Goal: Task Accomplishment & Management: Complete application form

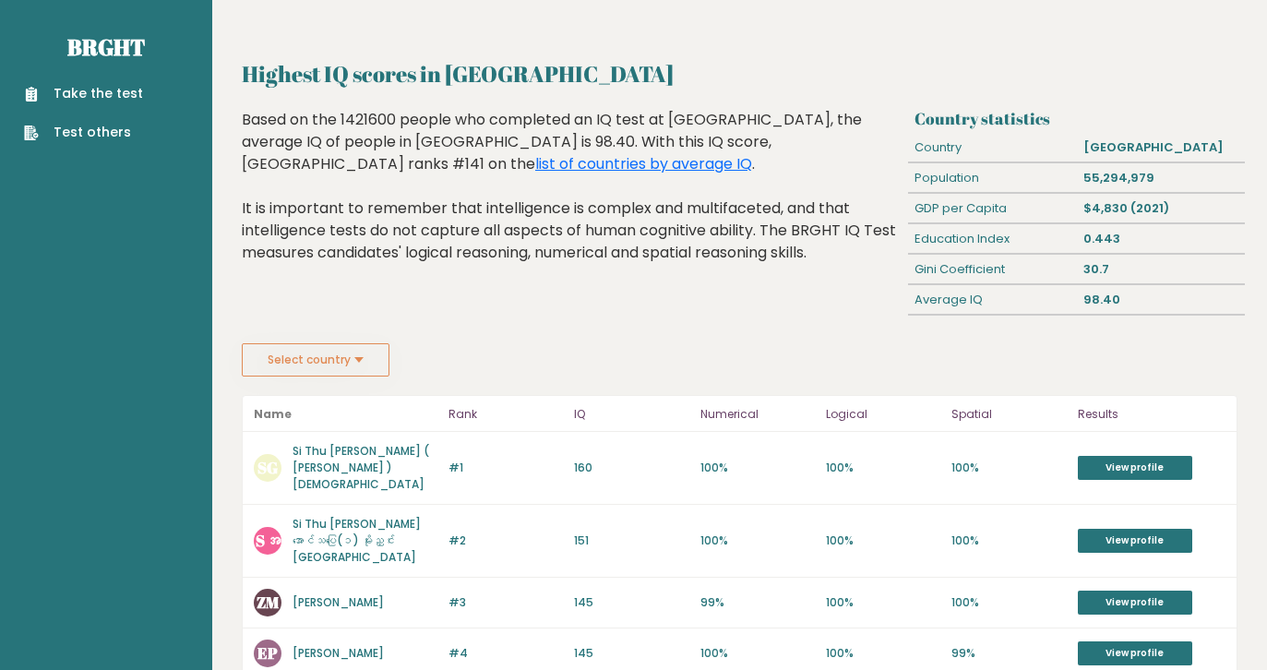
click at [104, 95] on link "Take the test" at bounding box center [83, 93] width 119 height 19
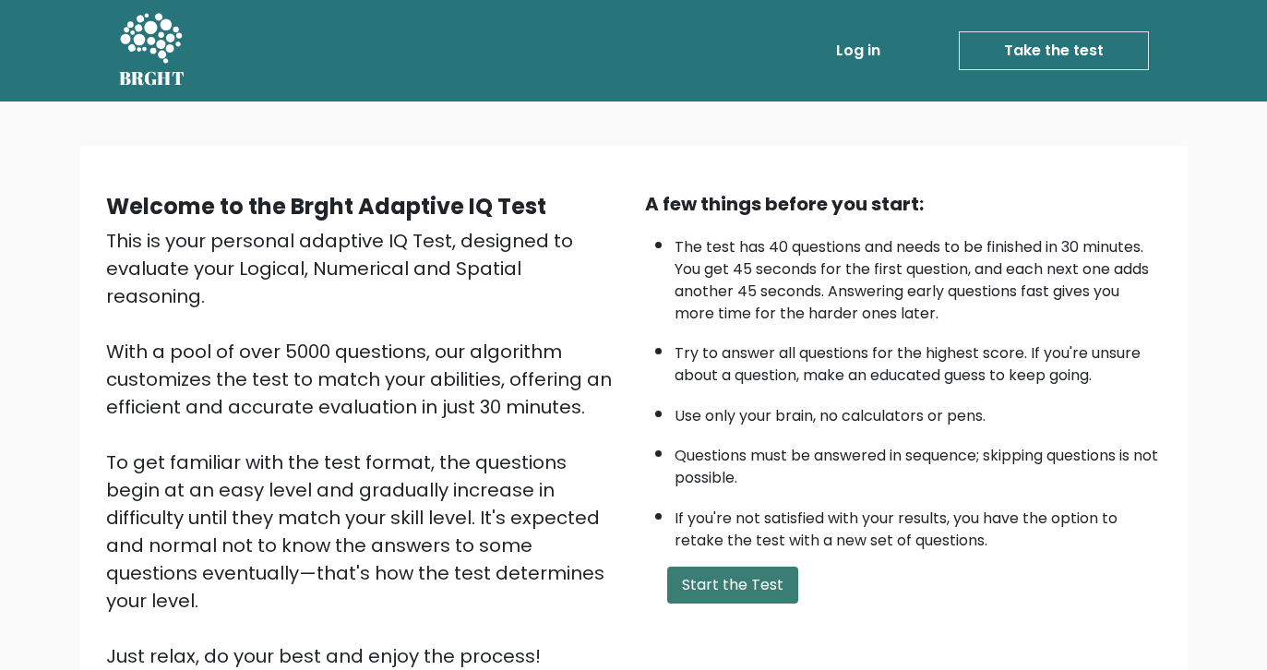
click at [738, 603] on button "Start the Test" at bounding box center [732, 585] width 131 height 37
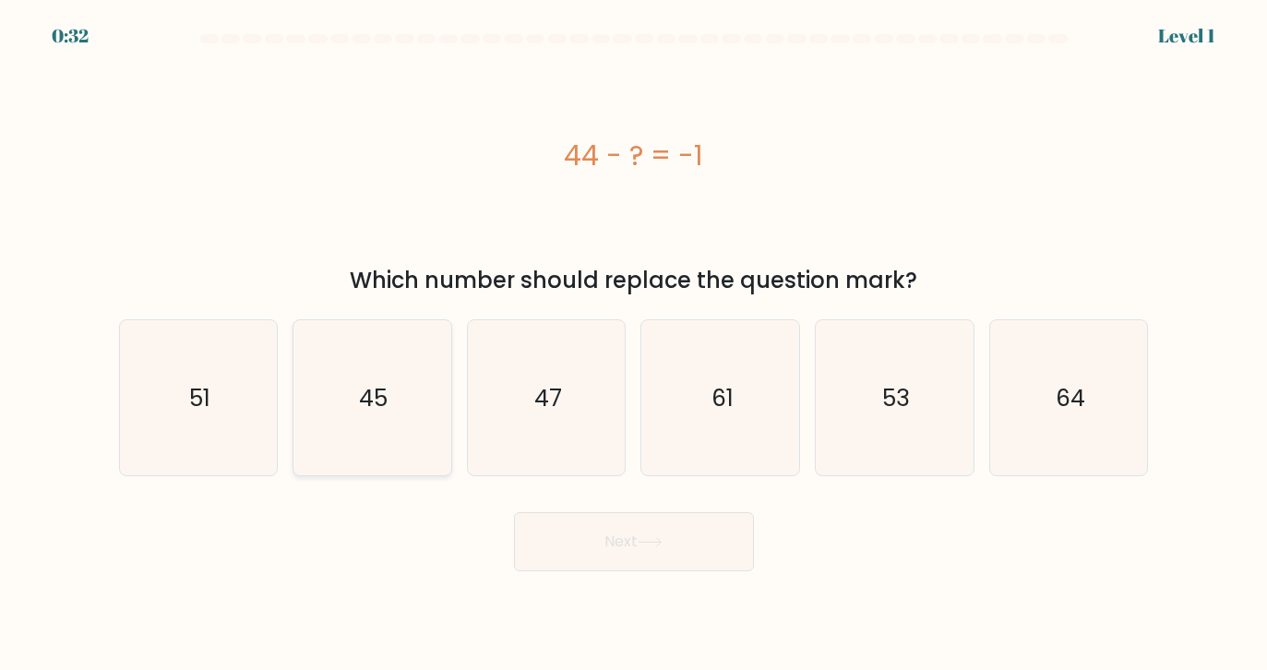
click at [426, 375] on icon "45" at bounding box center [371, 397] width 155 height 155
click at [634, 344] on input "b. 45" at bounding box center [634, 339] width 1 height 9
radio input "true"
click at [603, 526] on button "Next" at bounding box center [634, 541] width 240 height 59
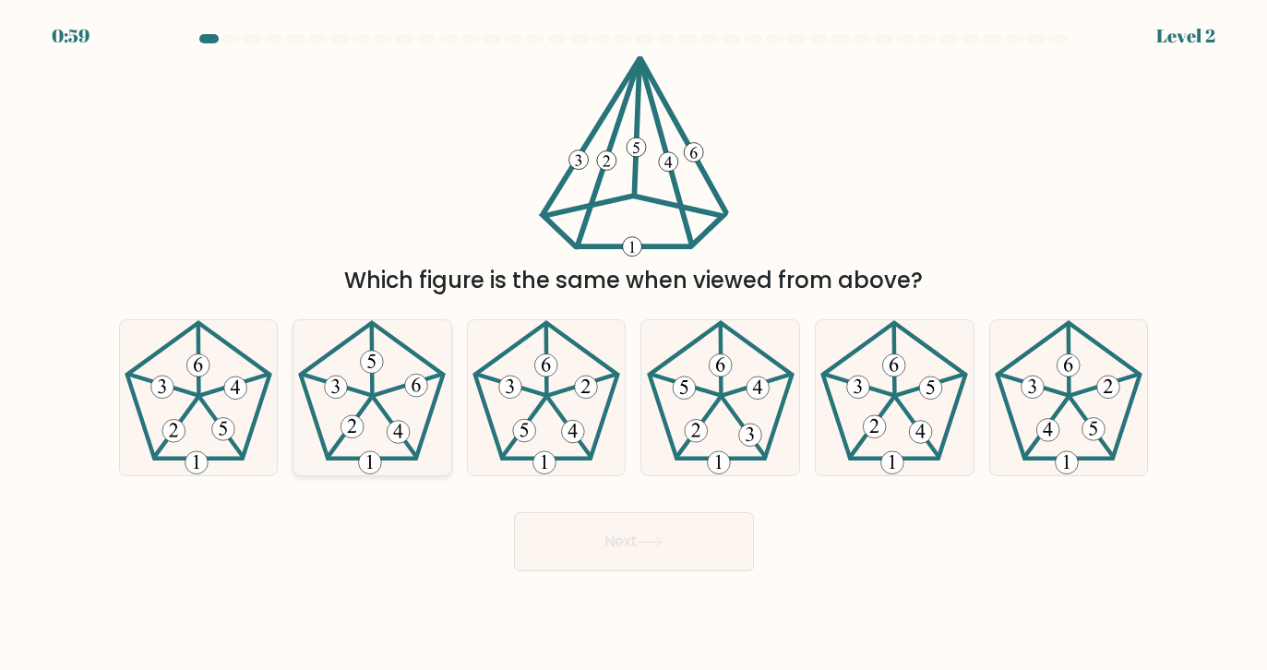
click at [396, 426] on 757 at bounding box center [399, 432] width 23 height 23
click at [634, 344] on input "b." at bounding box center [634, 339] width 1 height 9
radio input "true"
click at [686, 559] on button "Next" at bounding box center [634, 541] width 240 height 59
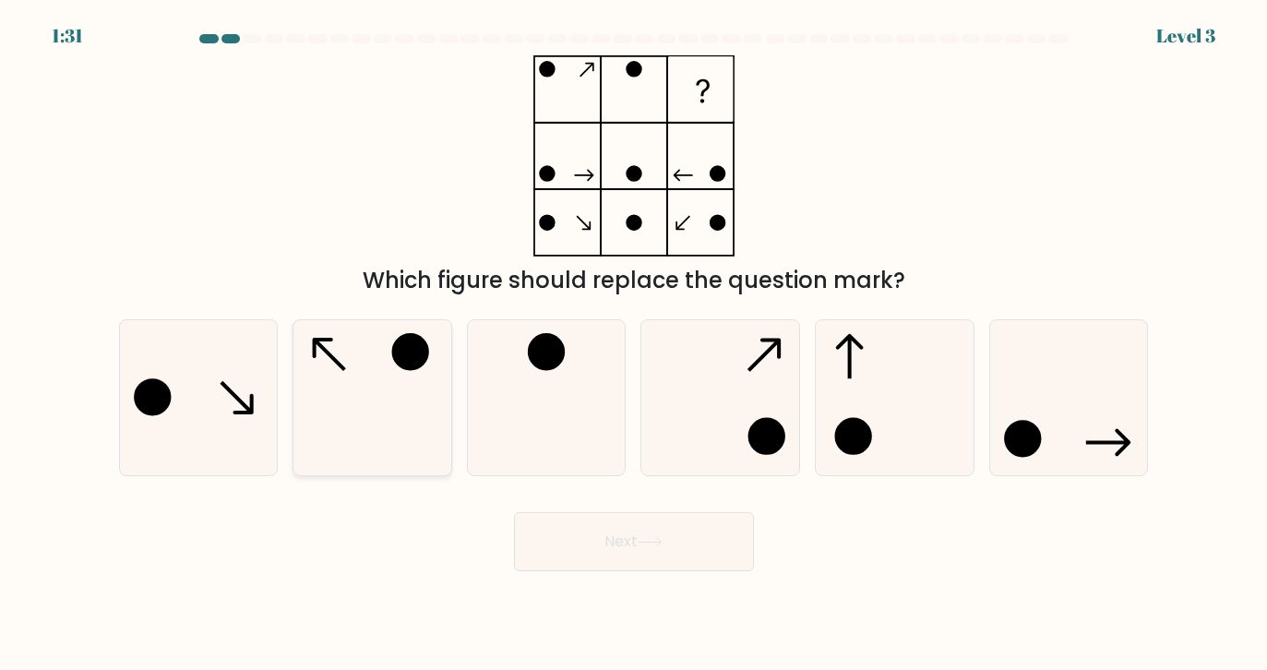
click at [390, 386] on icon at bounding box center [371, 397] width 155 height 155
click at [634, 344] on input "b." at bounding box center [634, 339] width 1 height 9
radio input "true"
click at [610, 541] on button "Next" at bounding box center [634, 541] width 240 height 59
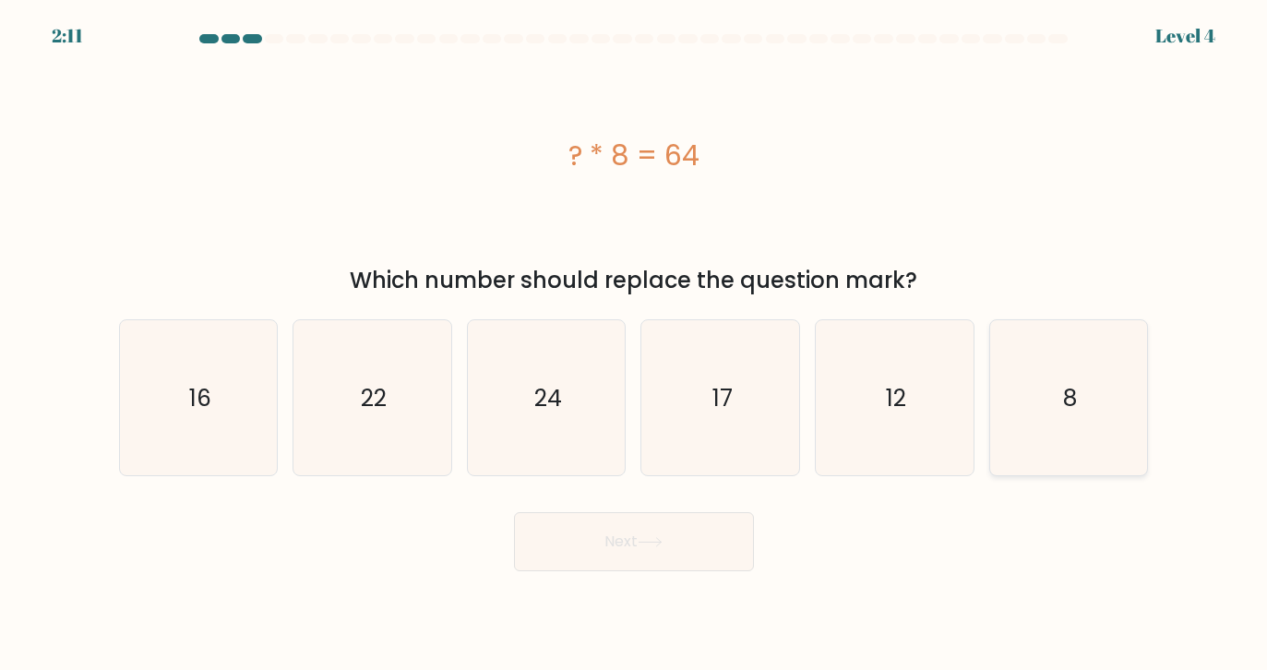
click at [1014, 420] on icon "8" at bounding box center [1068, 397] width 155 height 155
click at [635, 344] on input "f. 8" at bounding box center [634, 339] width 1 height 9
radio input "true"
click at [659, 541] on icon at bounding box center [650, 542] width 25 height 10
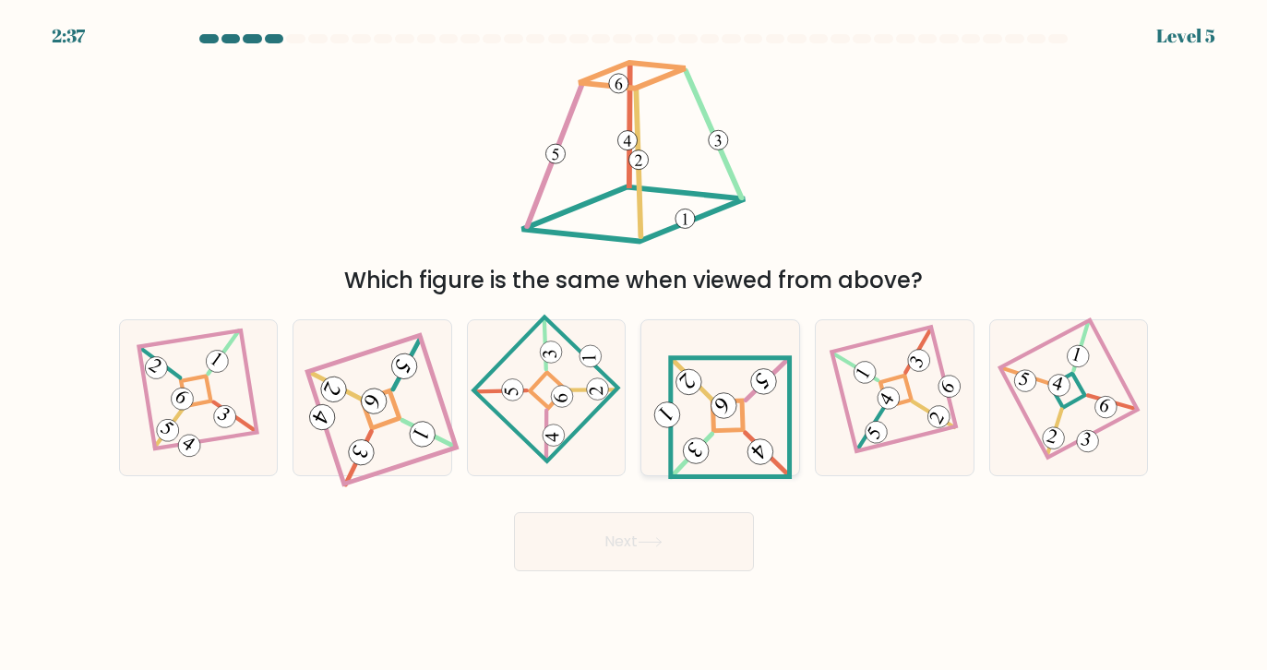
click at [739, 405] on icon at bounding box center [721, 398] width 144 height 125
click at [635, 344] on input "d." at bounding box center [634, 339] width 1 height 9
radio input "true"
click at [668, 548] on button "Next" at bounding box center [634, 541] width 240 height 59
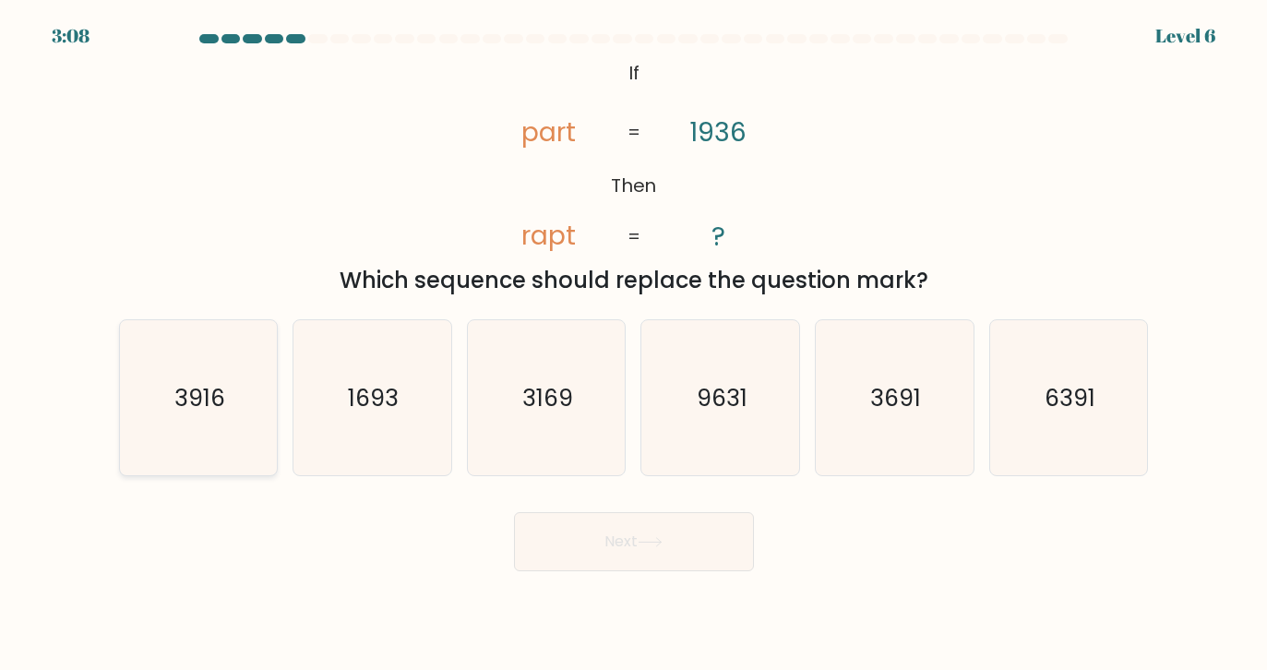
click at [198, 415] on icon "3916" at bounding box center [198, 397] width 155 height 155
click at [634, 344] on input "a. 3916" at bounding box center [634, 339] width 1 height 9
radio input "true"
click at [694, 531] on button "Next" at bounding box center [634, 541] width 240 height 59
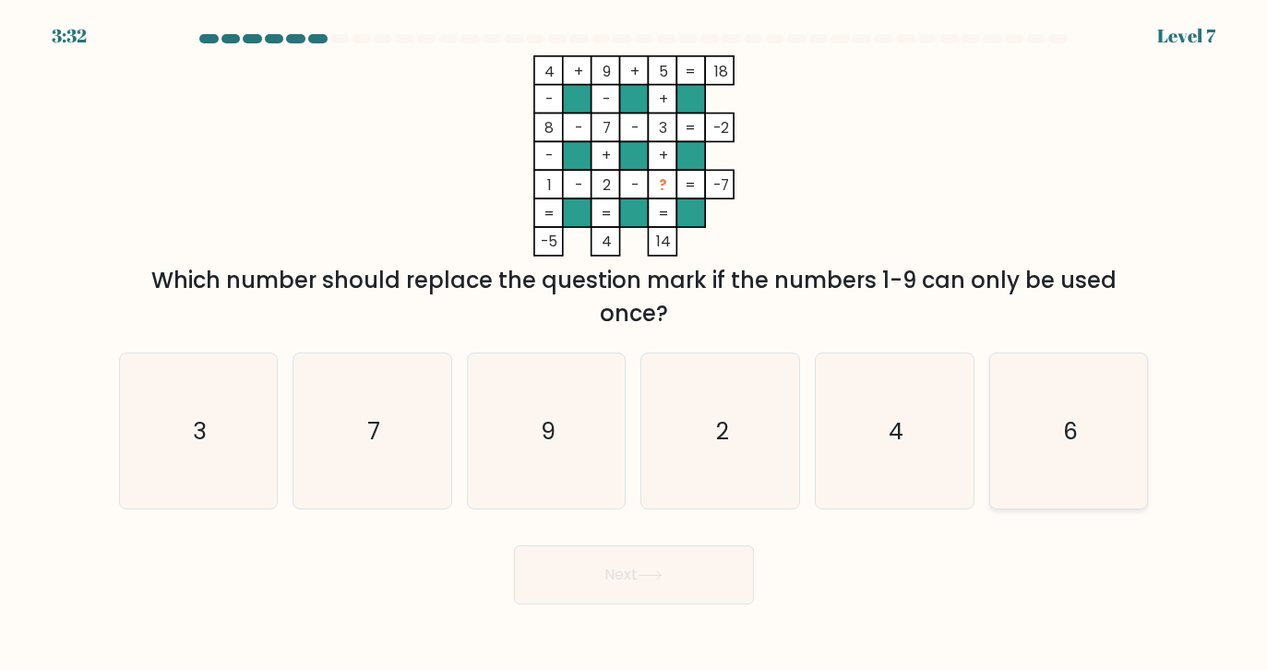
click at [1085, 399] on icon "6" at bounding box center [1068, 430] width 155 height 155
click at [635, 344] on input "f. 6" at bounding box center [634, 339] width 1 height 9
radio input "true"
click at [646, 591] on button "Next" at bounding box center [634, 574] width 240 height 59
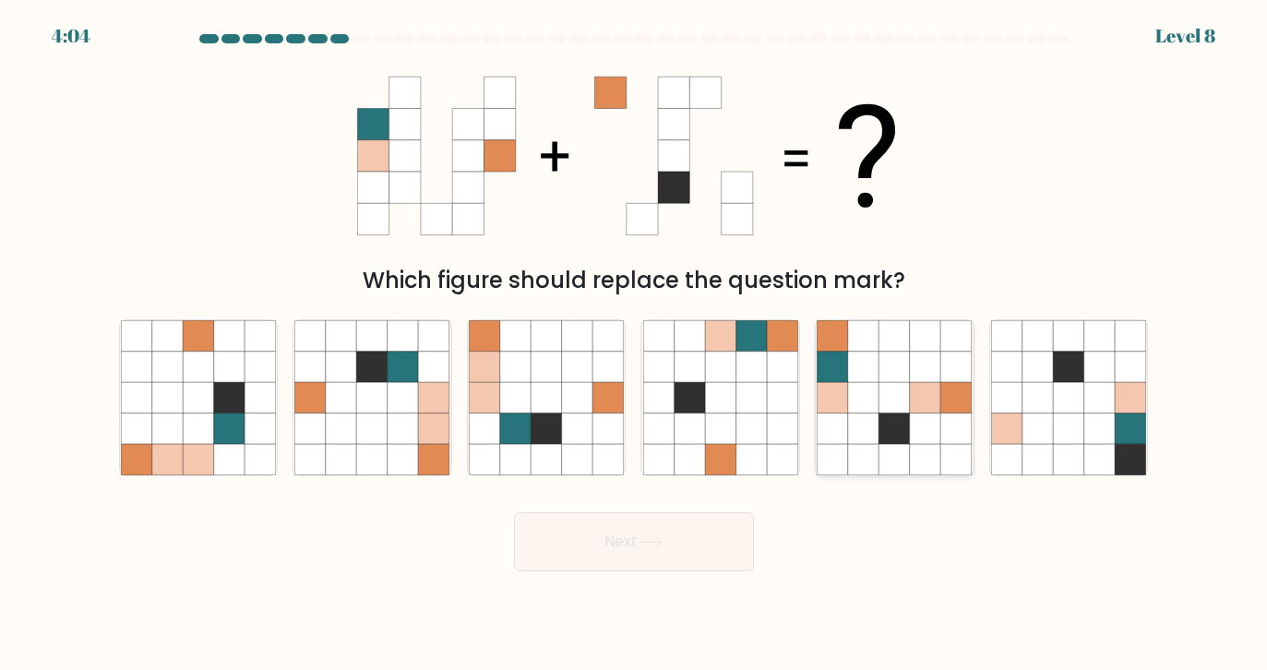
click at [902, 400] on icon at bounding box center [894, 397] width 31 height 31
click at [635, 344] on input "e." at bounding box center [634, 339] width 1 height 9
radio input "true"
click at [632, 543] on button "Next" at bounding box center [634, 541] width 240 height 59
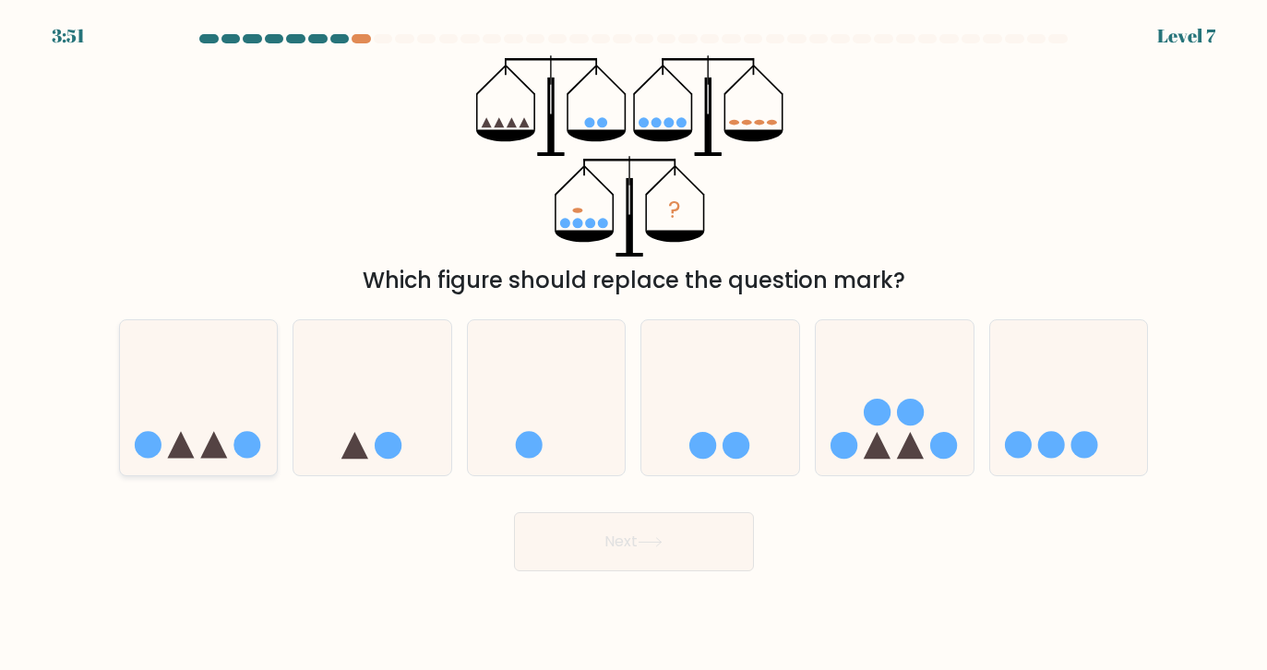
click at [221, 420] on icon at bounding box center [199, 397] width 158 height 130
click at [634, 344] on input "a." at bounding box center [634, 339] width 1 height 9
radio input "true"
click at [651, 548] on button "Next" at bounding box center [634, 541] width 240 height 59
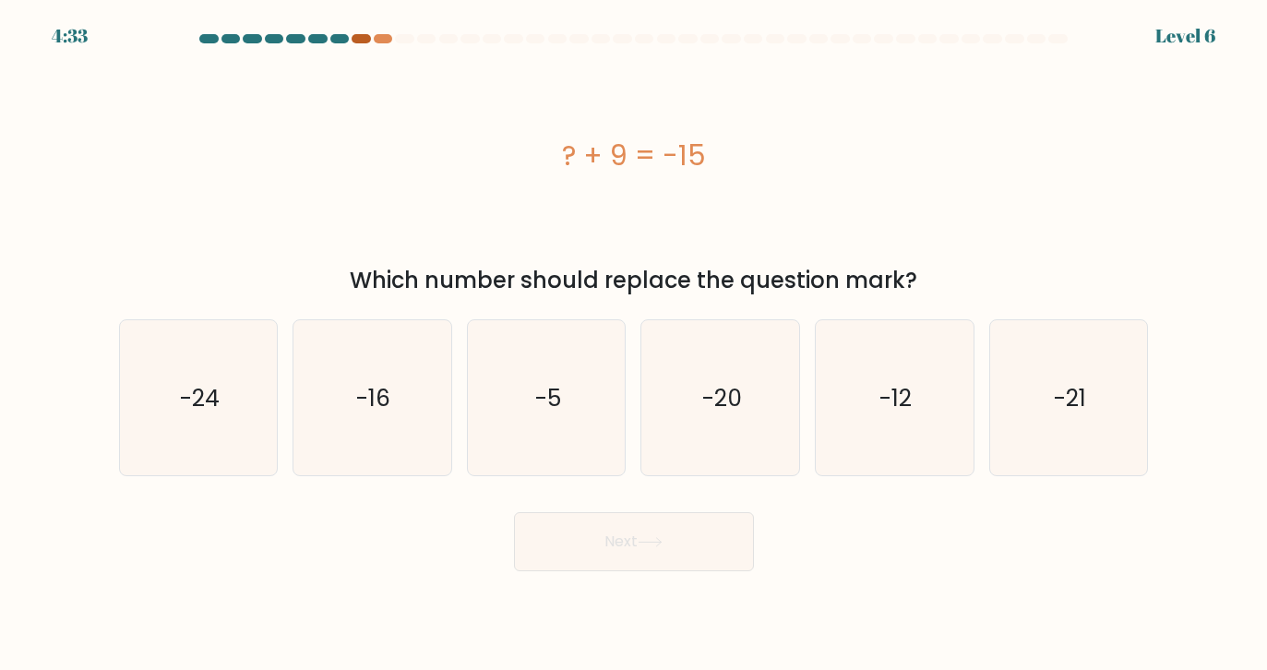
click at [363, 38] on div at bounding box center [361, 38] width 18 height 9
click at [238, 376] on icon "-24" at bounding box center [198, 397] width 155 height 155
click at [634, 344] on input "a. -24" at bounding box center [634, 339] width 1 height 9
radio input "true"
click at [595, 544] on button "Next" at bounding box center [634, 541] width 240 height 59
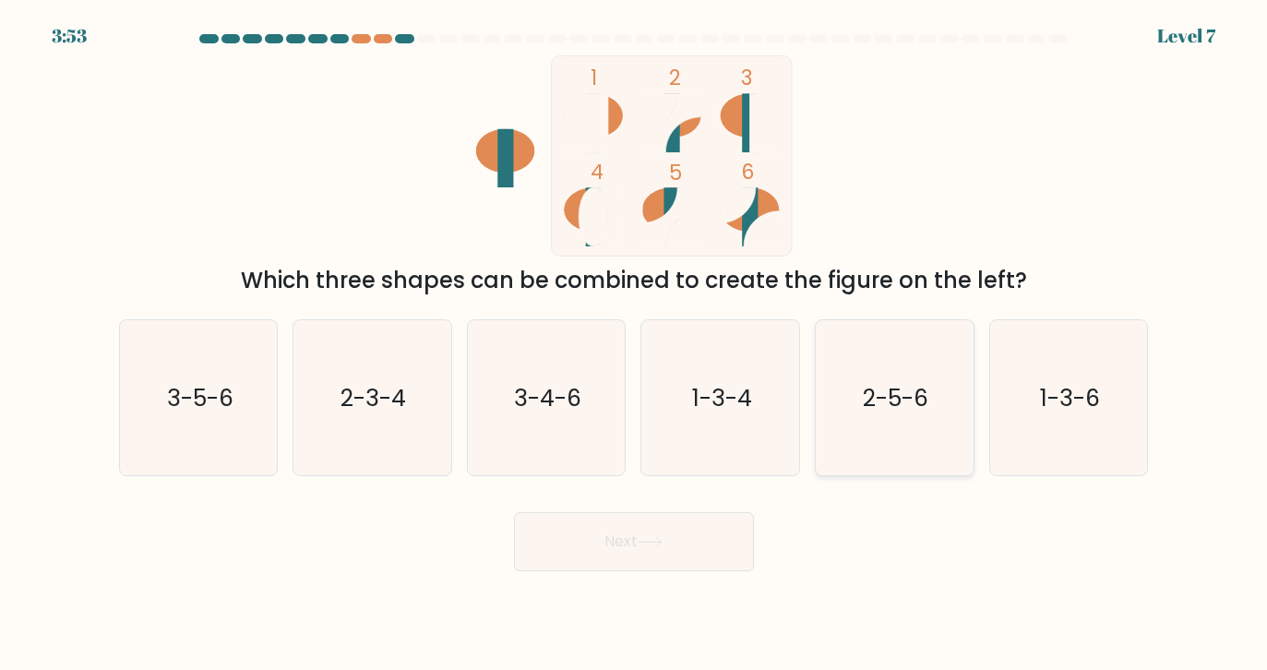
click at [914, 346] on icon "2-5-6" at bounding box center [894, 397] width 155 height 155
click at [635, 344] on input "e. 2-5-6" at bounding box center [634, 339] width 1 height 9
radio input "true"
click at [675, 540] on button "Next" at bounding box center [634, 541] width 240 height 59
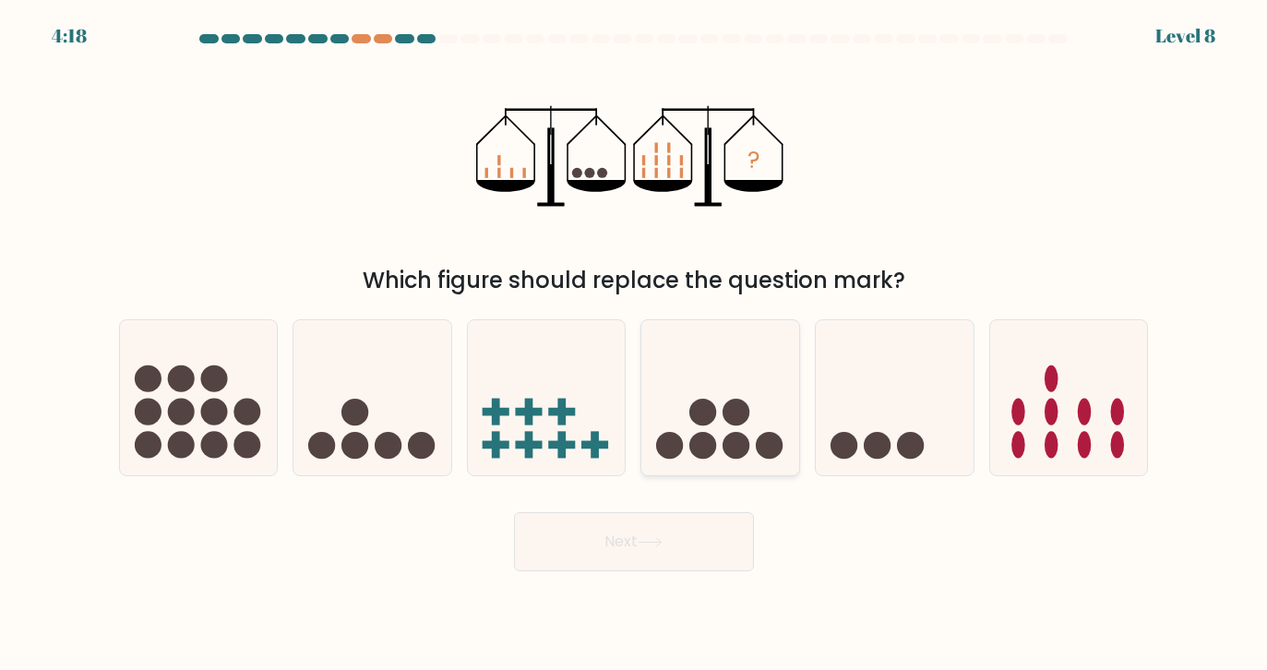
click at [713, 453] on circle at bounding box center [702, 445] width 27 height 27
click at [635, 344] on input "d." at bounding box center [634, 339] width 1 height 9
radio input "true"
click at [718, 527] on button "Next" at bounding box center [634, 541] width 240 height 59
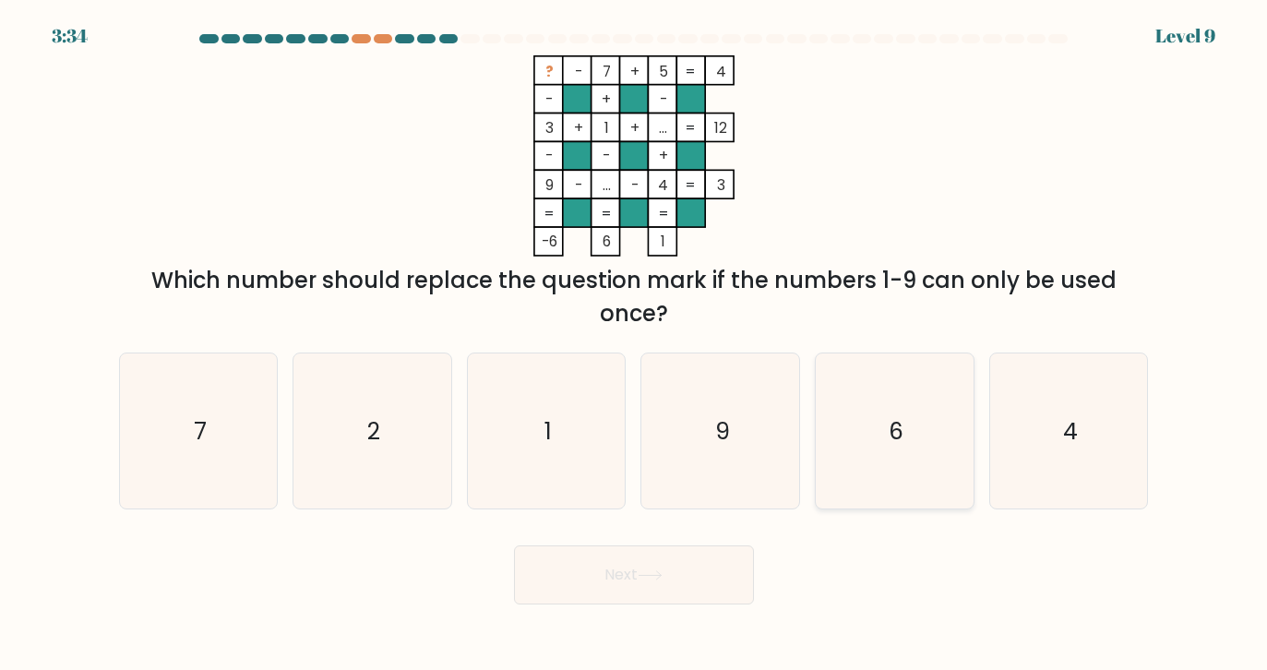
click at [928, 400] on icon "6" at bounding box center [894, 430] width 155 height 155
click at [635, 344] on input "e. 6" at bounding box center [634, 339] width 1 height 9
radio input "true"
click at [701, 565] on button "Next" at bounding box center [634, 574] width 240 height 59
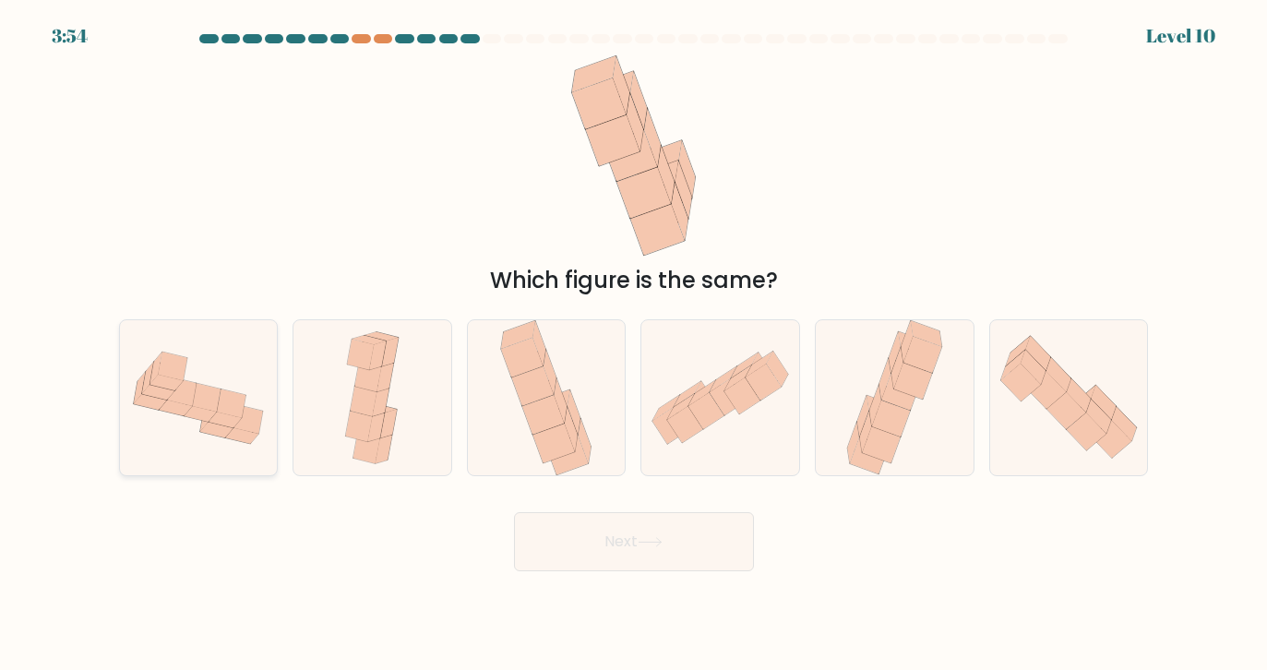
click at [219, 426] on icon at bounding box center [216, 430] width 33 height 16
click at [634, 344] on input "a." at bounding box center [634, 339] width 1 height 9
radio input "true"
click at [723, 546] on button "Next" at bounding box center [634, 541] width 240 height 59
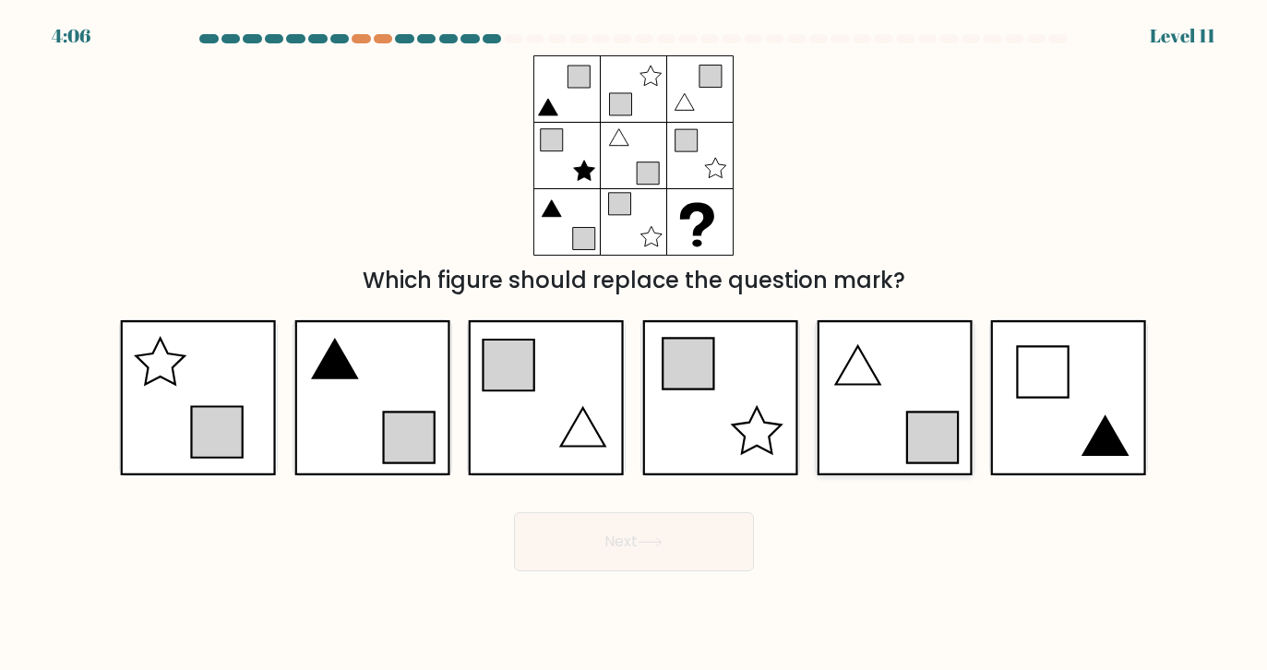
click at [901, 403] on icon at bounding box center [895, 397] width 156 height 155
click at [635, 344] on input "e." at bounding box center [634, 339] width 1 height 9
radio input "true"
click at [642, 549] on button "Next" at bounding box center [634, 541] width 240 height 59
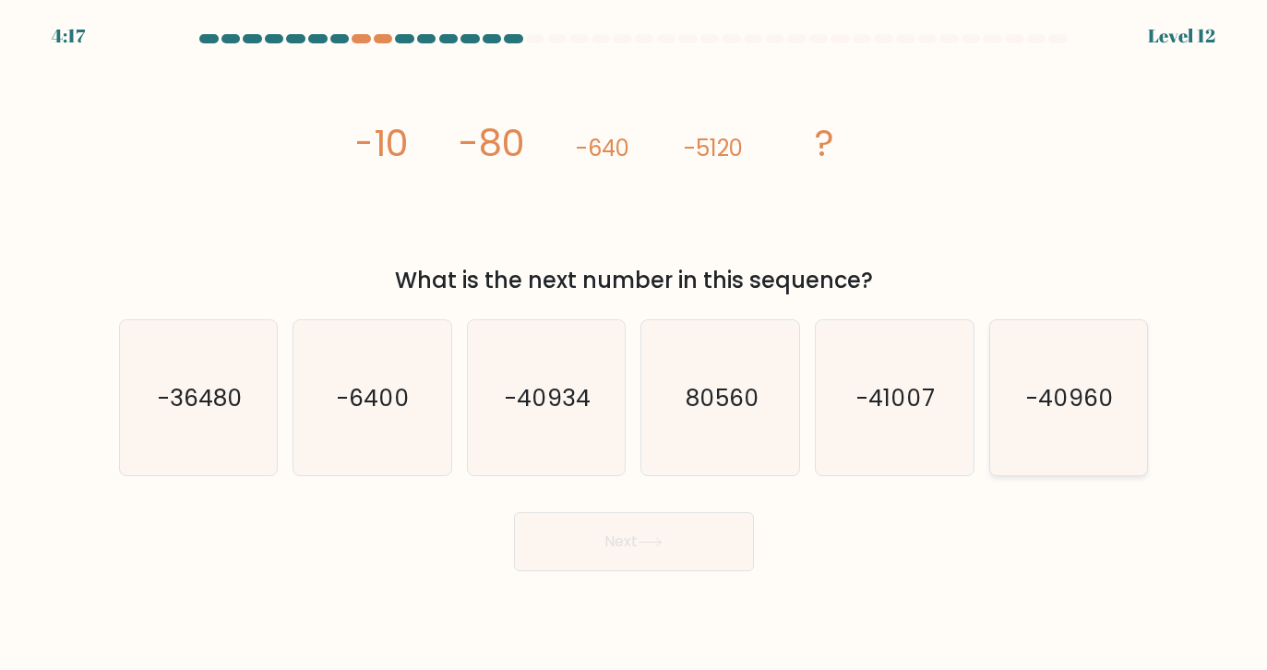
click at [1069, 401] on text "-40960" at bounding box center [1070, 397] width 88 height 32
click at [635, 344] on input "f. -40960" at bounding box center [634, 339] width 1 height 9
radio input "true"
click at [521, 573] on body "4:16 Level 12" at bounding box center [633, 335] width 1267 height 670
click at [556, 553] on button "Next" at bounding box center [634, 541] width 240 height 59
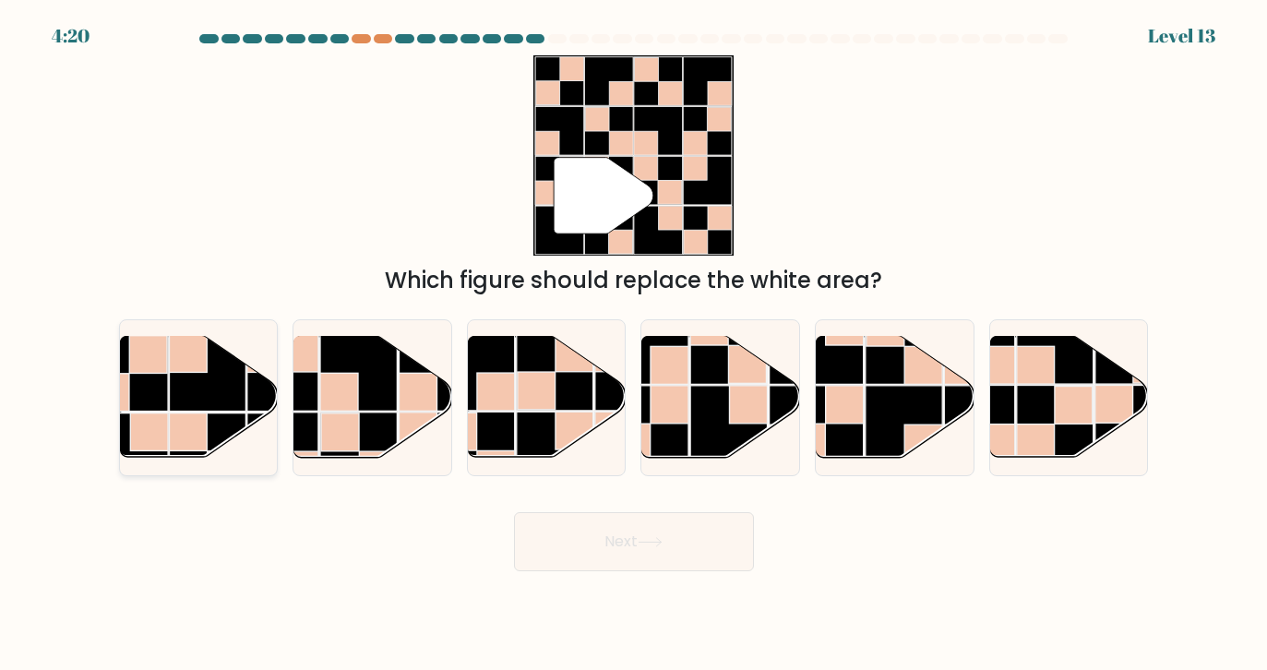
click at [240, 377] on rect at bounding box center [207, 373] width 77 height 77
click at [634, 344] on input "a." at bounding box center [634, 339] width 1 height 9
radio input "true"
click at [630, 546] on button "Next" at bounding box center [634, 541] width 240 height 59
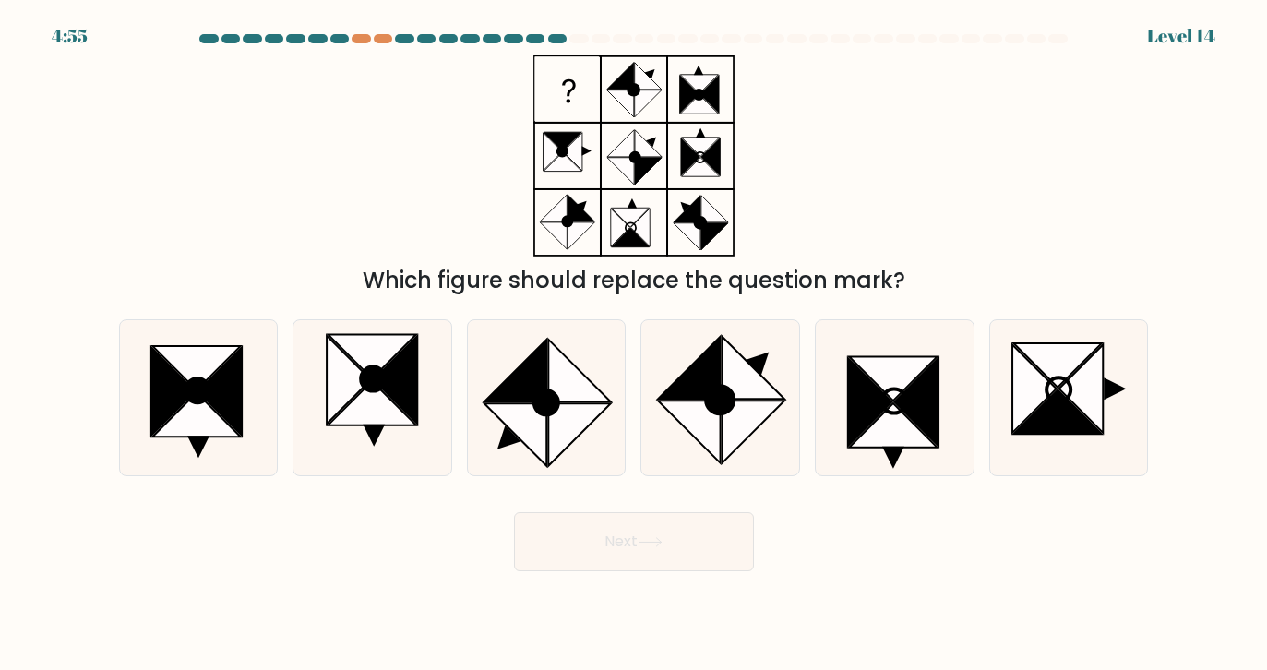
click at [984, 33] on div "4:55 Level 14" at bounding box center [633, 25] width 1267 height 50
click at [1052, 399] on icon at bounding box center [1058, 389] width 24 height 24
click at [635, 344] on input "f." at bounding box center [634, 339] width 1 height 9
radio input "true"
click at [662, 527] on button "Next" at bounding box center [634, 541] width 240 height 59
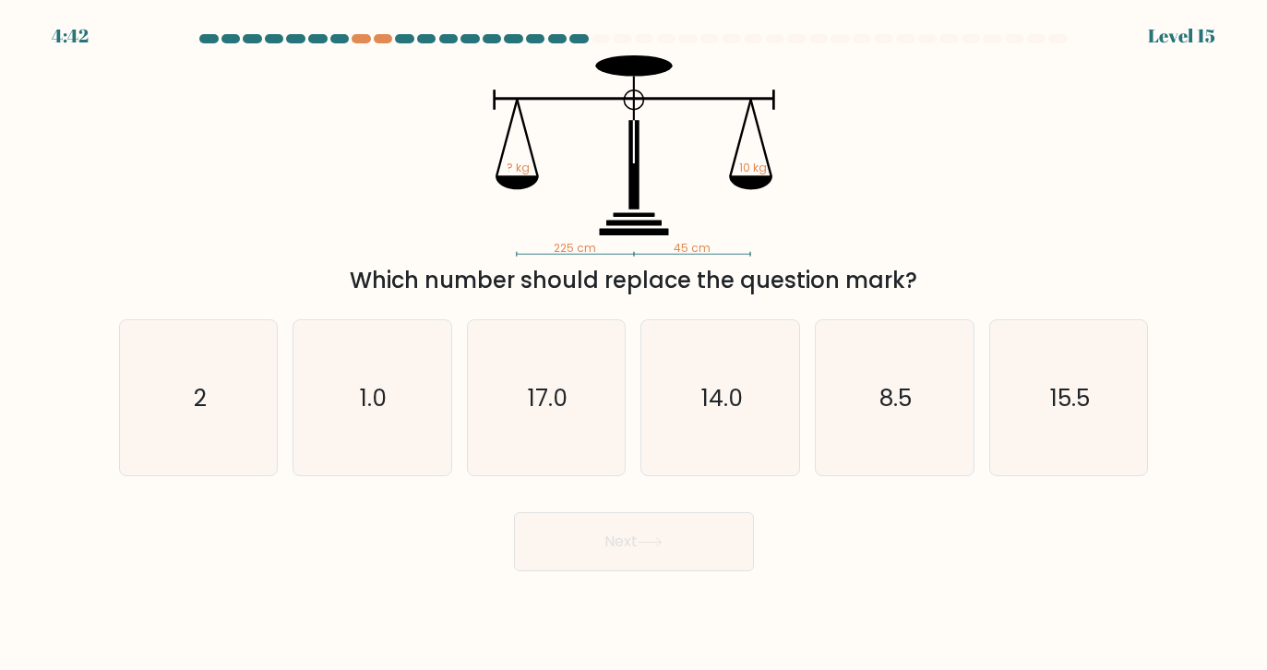
drag, startPoint x: 602, startPoint y: 246, endPoint x: 538, endPoint y: 246, distance: 63.7
click at [538, 246] on icon "225 cm 45 cm ? kg 10 kg" at bounding box center [634, 155] width 554 height 201
drag, startPoint x: 678, startPoint y: 245, endPoint x: 789, endPoint y: 232, distance: 111.5
click at [789, 232] on icon "225 cm 45 cm ? kg 10 kg" at bounding box center [634, 155] width 554 height 201
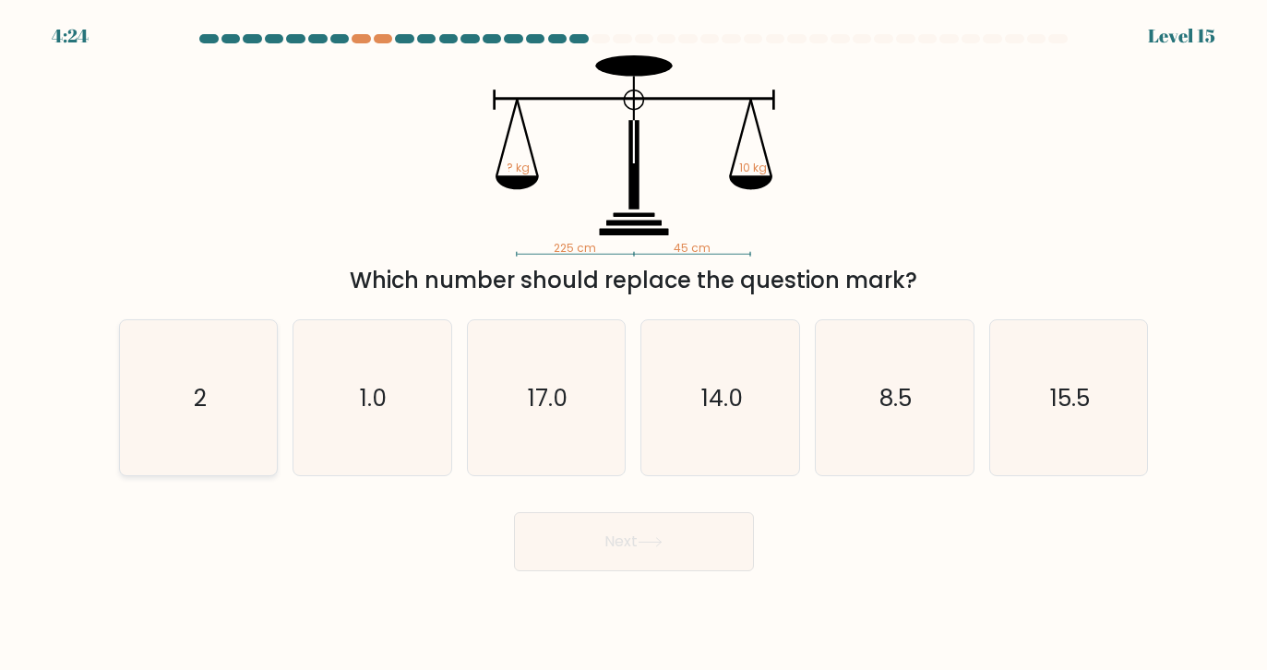
click at [180, 387] on icon "2" at bounding box center [198, 397] width 155 height 155
click at [634, 344] on input "a. 2" at bounding box center [634, 339] width 1 height 9
radio input "true"
click at [627, 551] on button "Next" at bounding box center [634, 541] width 240 height 59
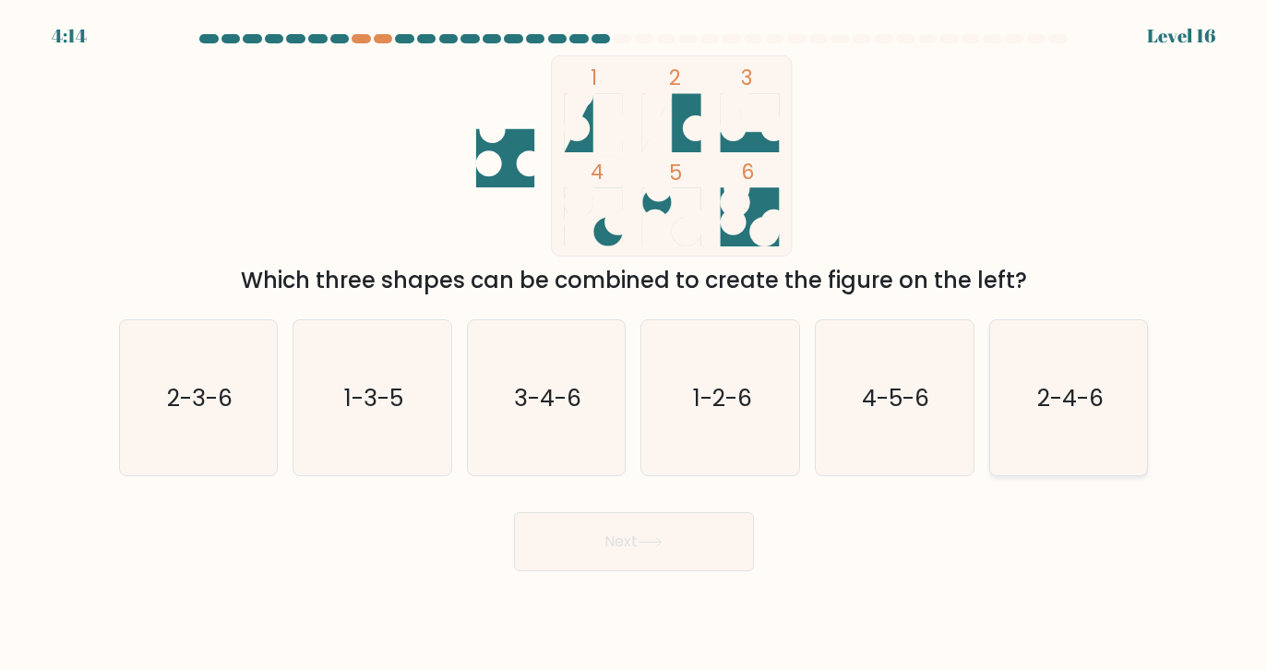
click at [1073, 402] on text "2-4-6" at bounding box center [1070, 397] width 66 height 32
click at [635, 344] on input "f. 2-4-6" at bounding box center [634, 339] width 1 height 9
radio input "true"
click at [689, 516] on button "Next" at bounding box center [634, 541] width 240 height 59
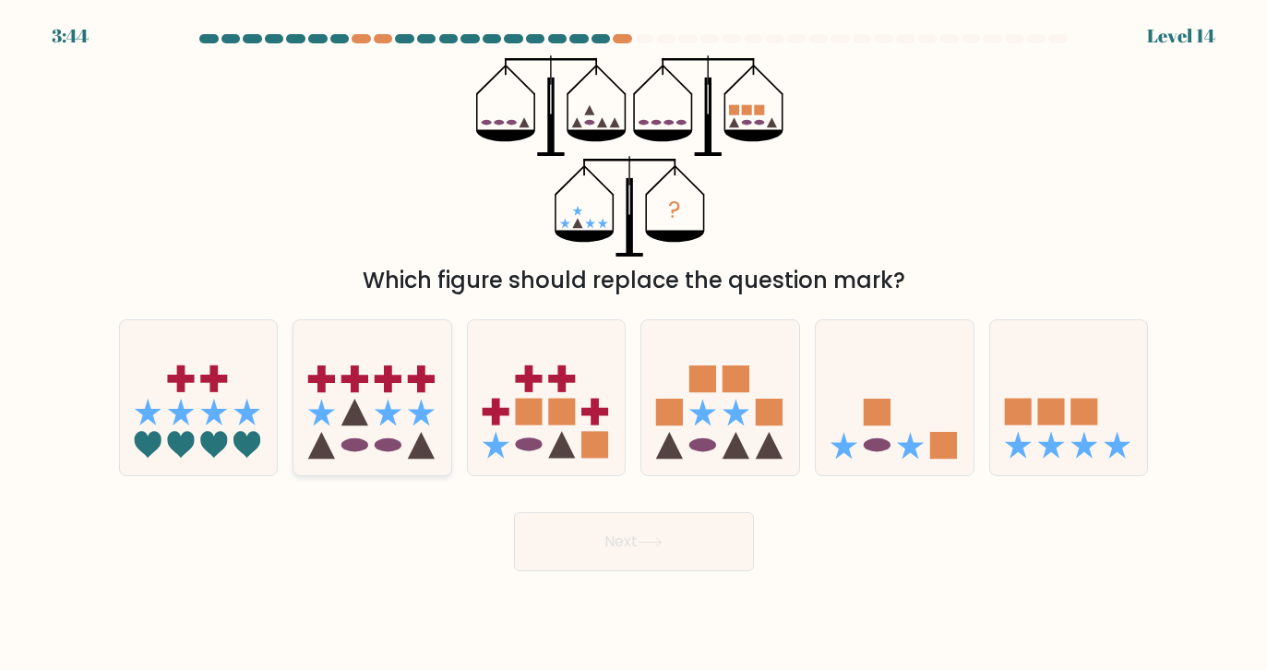
click at [405, 419] on icon at bounding box center [372, 397] width 158 height 130
click at [634, 344] on input "b." at bounding box center [634, 339] width 1 height 9
radio input "true"
click at [638, 536] on button "Next" at bounding box center [634, 541] width 240 height 59
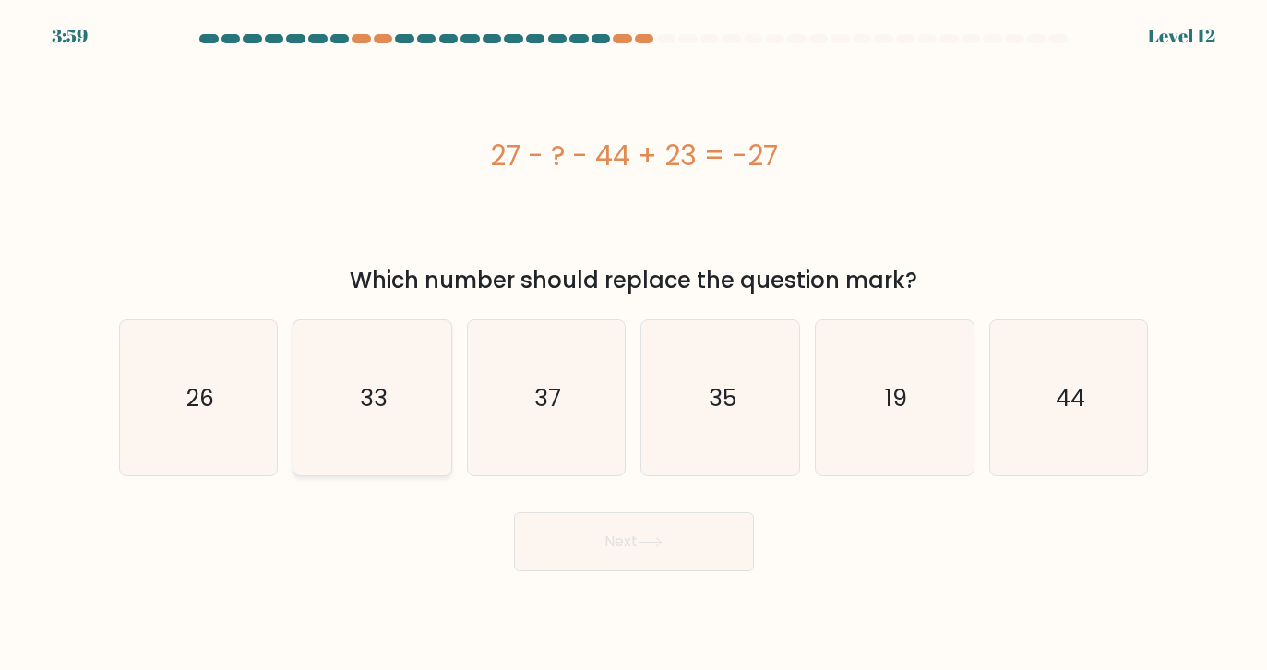
click at [350, 347] on icon "33" at bounding box center [371, 397] width 155 height 155
click at [634, 344] on input "b. 33" at bounding box center [634, 339] width 1 height 9
radio input "true"
click at [350, 347] on icon "33" at bounding box center [371, 397] width 153 height 153
click at [634, 344] on input "b. 33" at bounding box center [634, 339] width 1 height 9
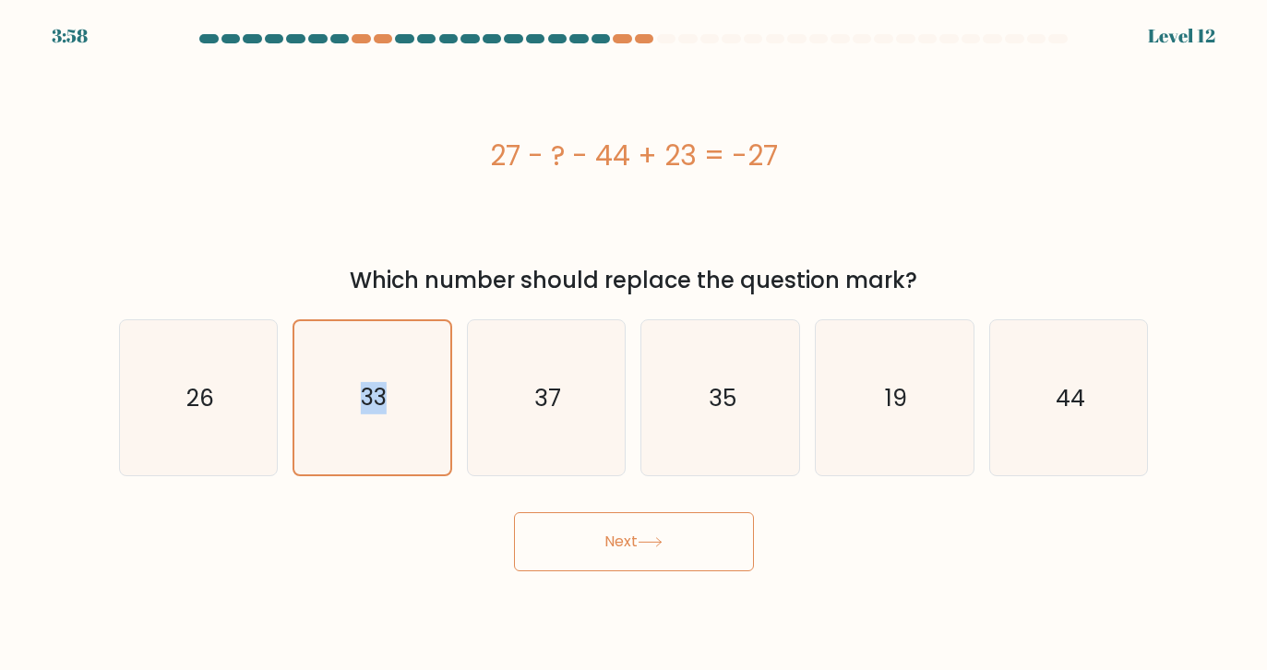
click at [689, 541] on button "Next" at bounding box center [634, 541] width 240 height 59
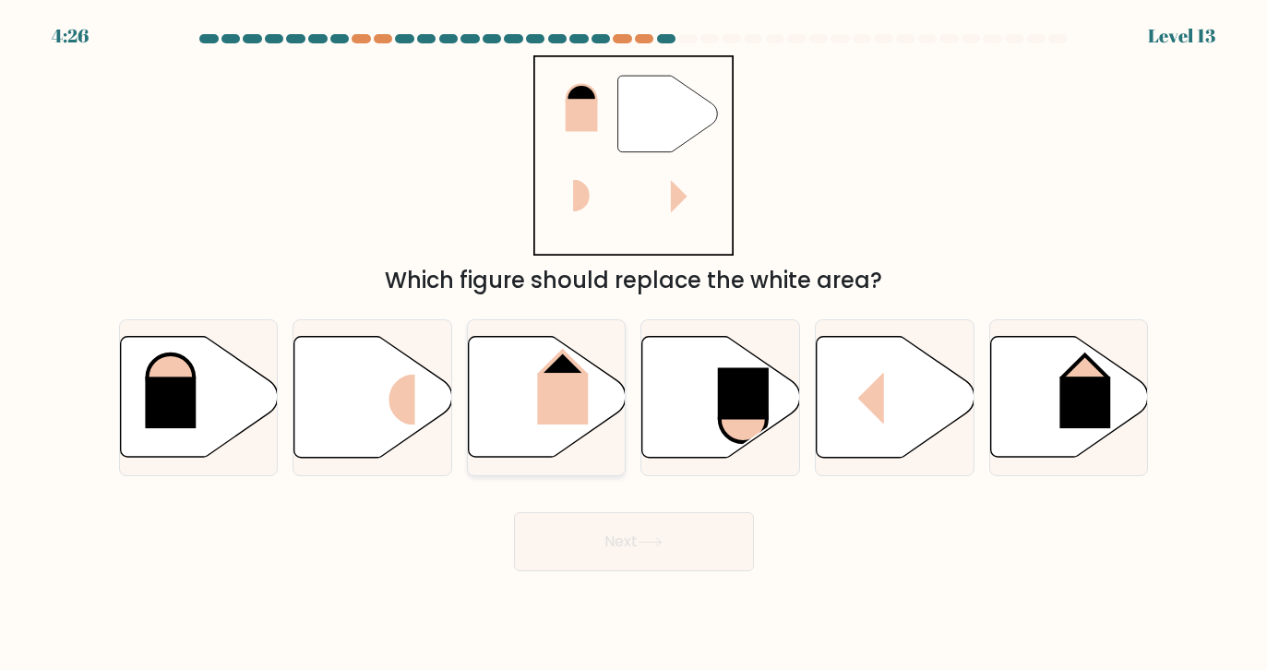
click at [538, 372] on icon at bounding box center [548, 397] width 158 height 121
click at [634, 344] on input "c." at bounding box center [634, 339] width 1 height 9
radio input "true"
click at [637, 537] on button "Next" at bounding box center [634, 541] width 240 height 59
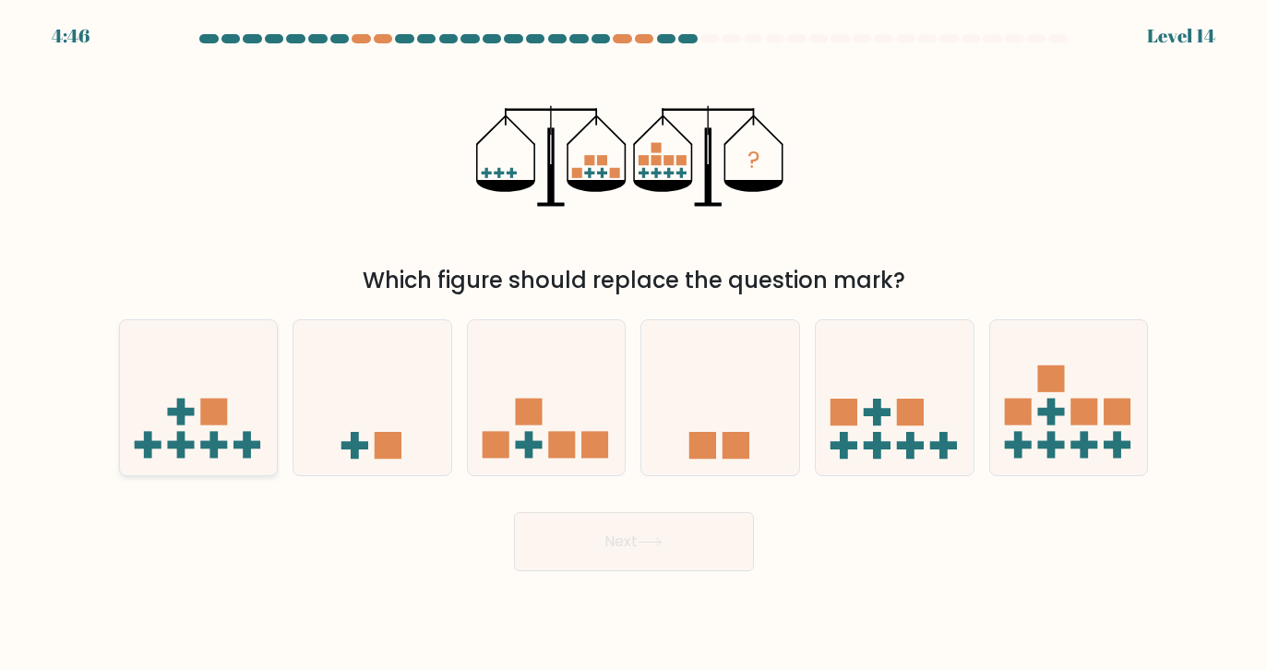
click at [202, 454] on icon at bounding box center [199, 397] width 158 height 130
click at [634, 344] on input "a." at bounding box center [634, 339] width 1 height 9
radio input "true"
click at [676, 558] on button "Next" at bounding box center [634, 541] width 240 height 59
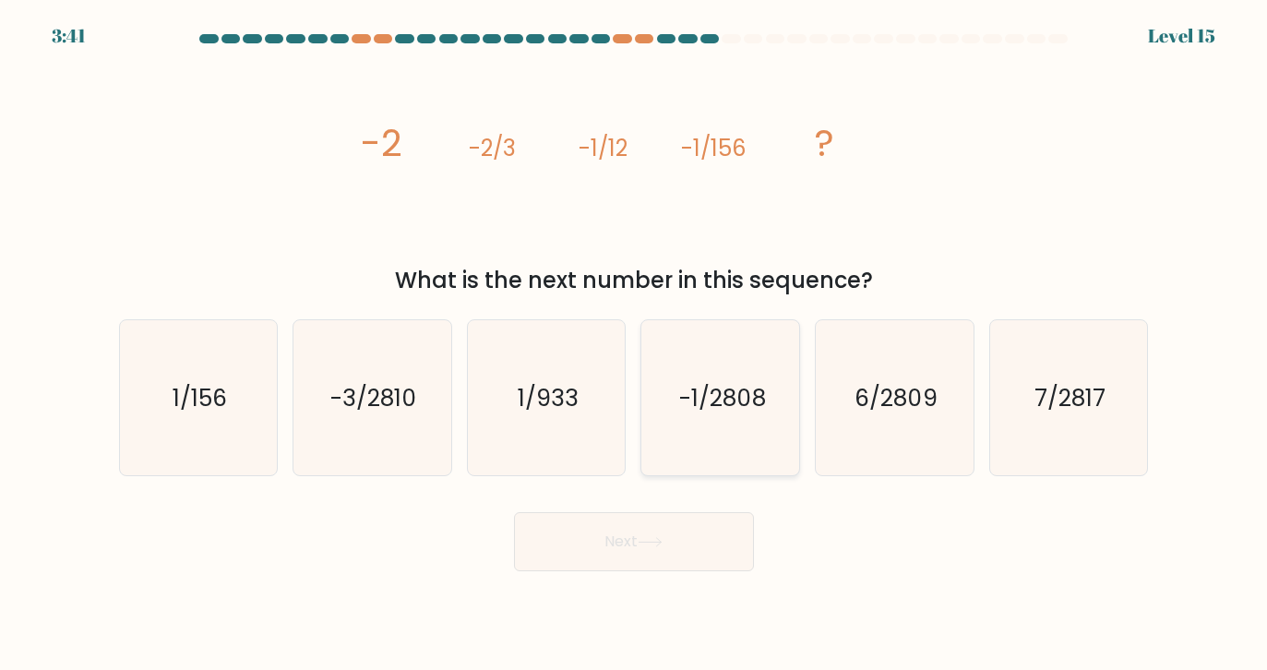
click at [770, 368] on icon "-1/2808" at bounding box center [720, 397] width 155 height 155
click at [635, 344] on input "d. -1/2808" at bounding box center [634, 339] width 1 height 9
radio input "true"
click at [635, 556] on button "Next" at bounding box center [634, 541] width 240 height 59
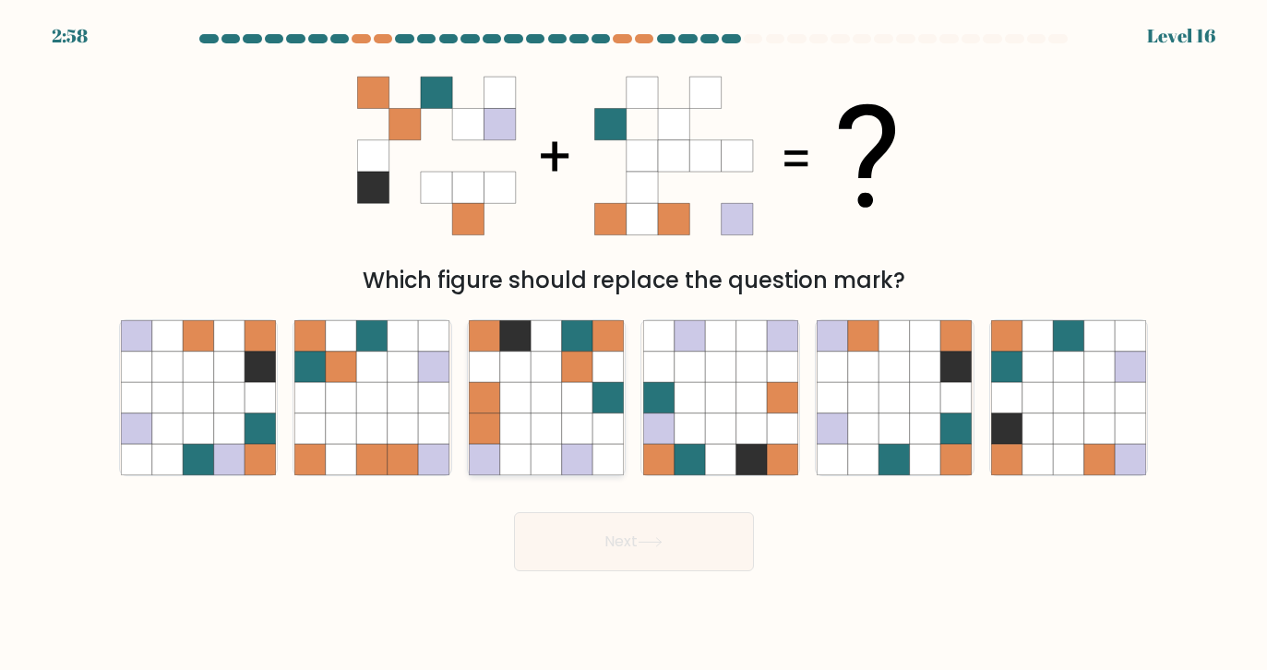
click at [588, 406] on icon at bounding box center [577, 397] width 31 height 31
click at [634, 344] on input "c." at bounding box center [634, 339] width 1 height 9
radio input "true"
click at [636, 581] on body "2:57 Level 16" at bounding box center [633, 335] width 1267 height 670
click at [634, 529] on button "Next" at bounding box center [634, 541] width 240 height 59
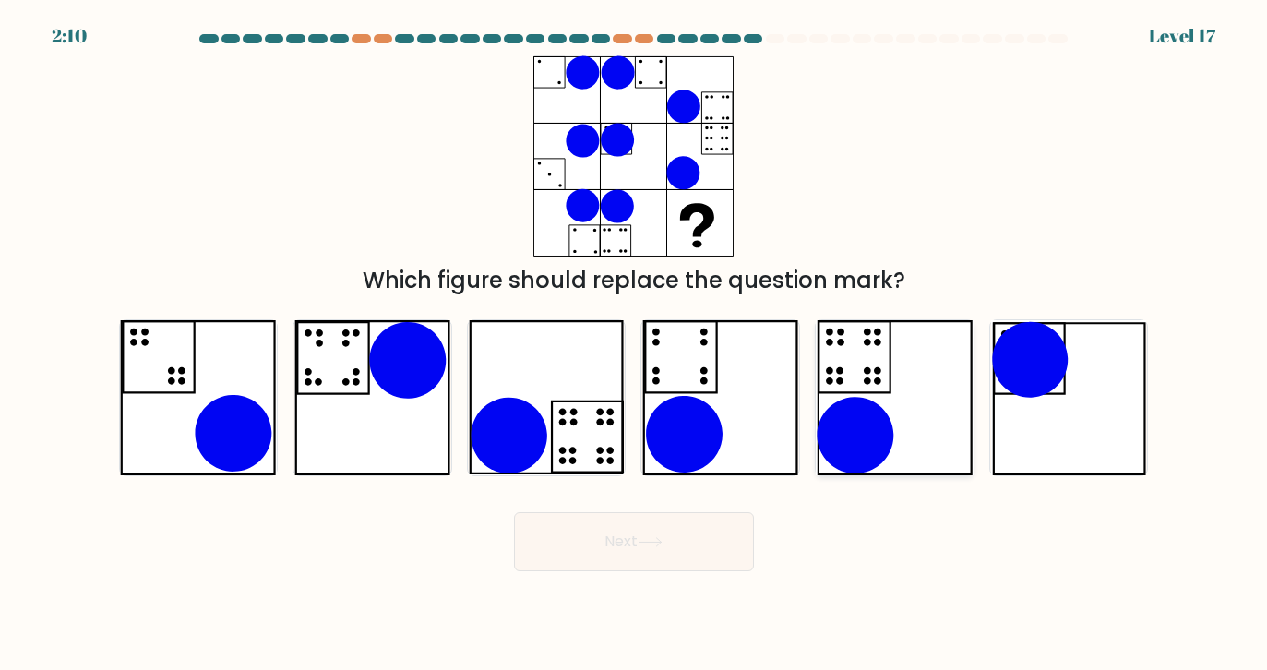
click at [889, 408] on icon at bounding box center [894, 397] width 157 height 155
click at [635, 344] on input "e." at bounding box center [634, 339] width 1 height 9
radio input "true"
click at [593, 556] on button "Next" at bounding box center [634, 541] width 240 height 59
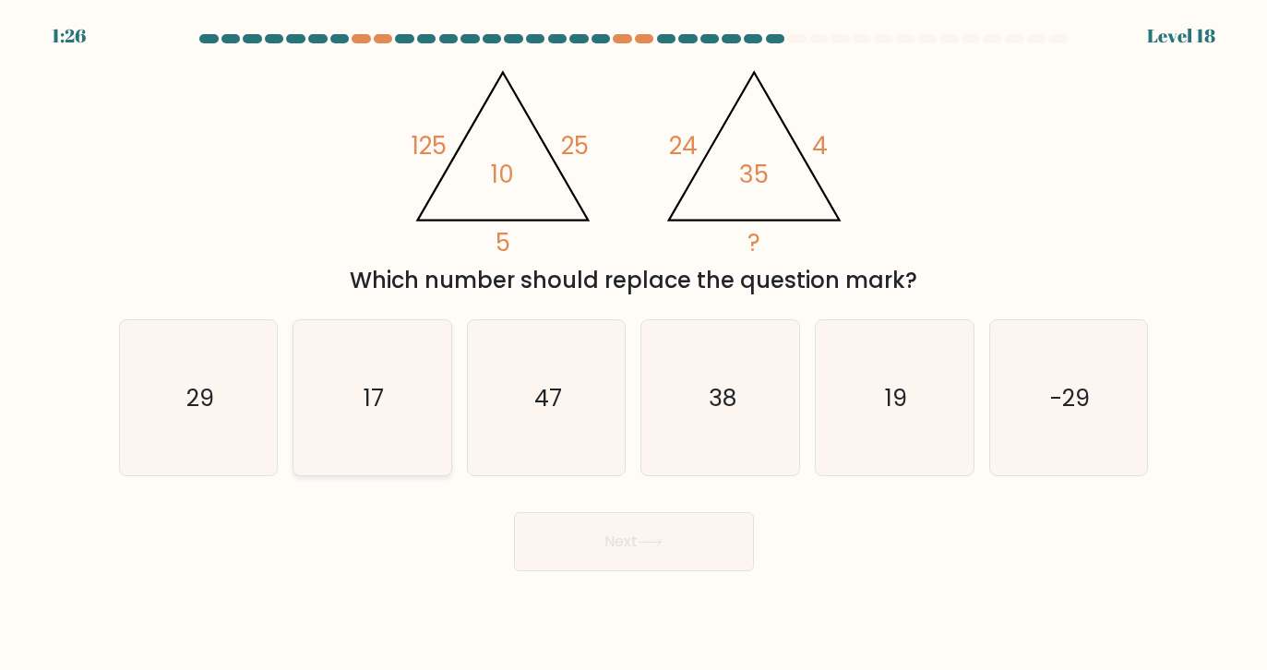
click at [376, 448] on icon "17" at bounding box center [371, 397] width 155 height 155
click at [634, 344] on input "b. 17" at bounding box center [634, 339] width 1 height 9
radio input "true"
click at [606, 564] on button "Next" at bounding box center [634, 541] width 240 height 59
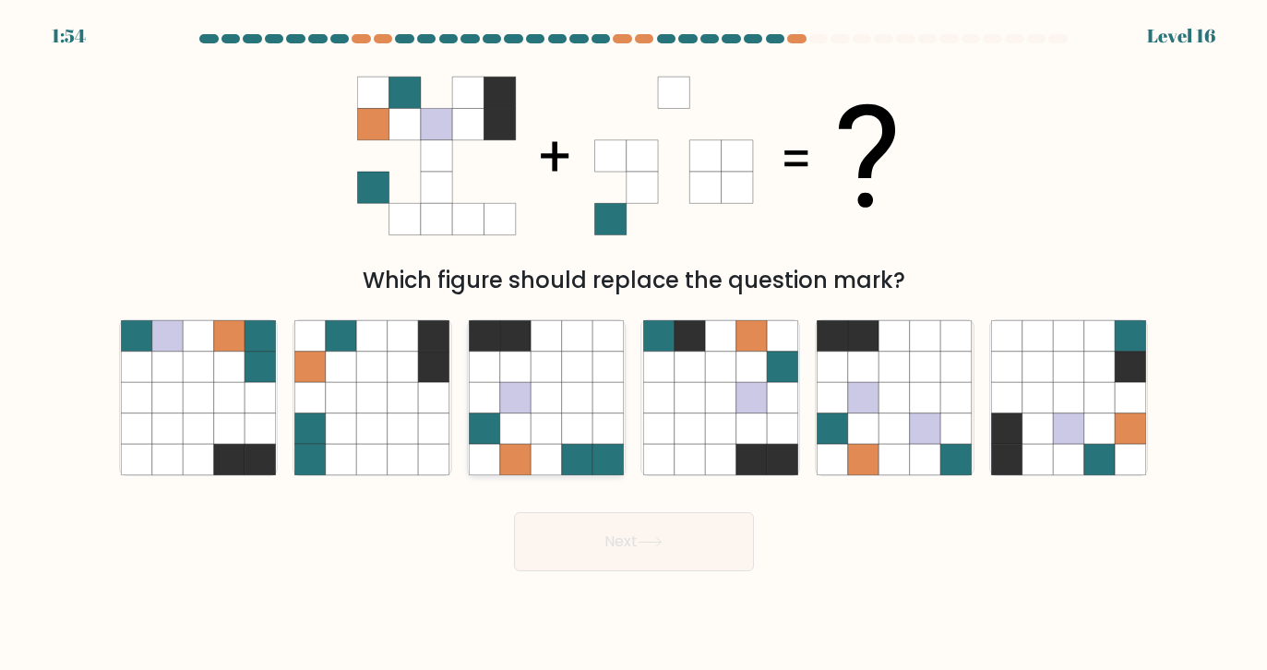
click at [590, 402] on icon at bounding box center [577, 397] width 31 height 31
click at [634, 344] on input "c." at bounding box center [634, 339] width 1 height 9
radio input "true"
click at [628, 521] on button "Next" at bounding box center [634, 541] width 240 height 59
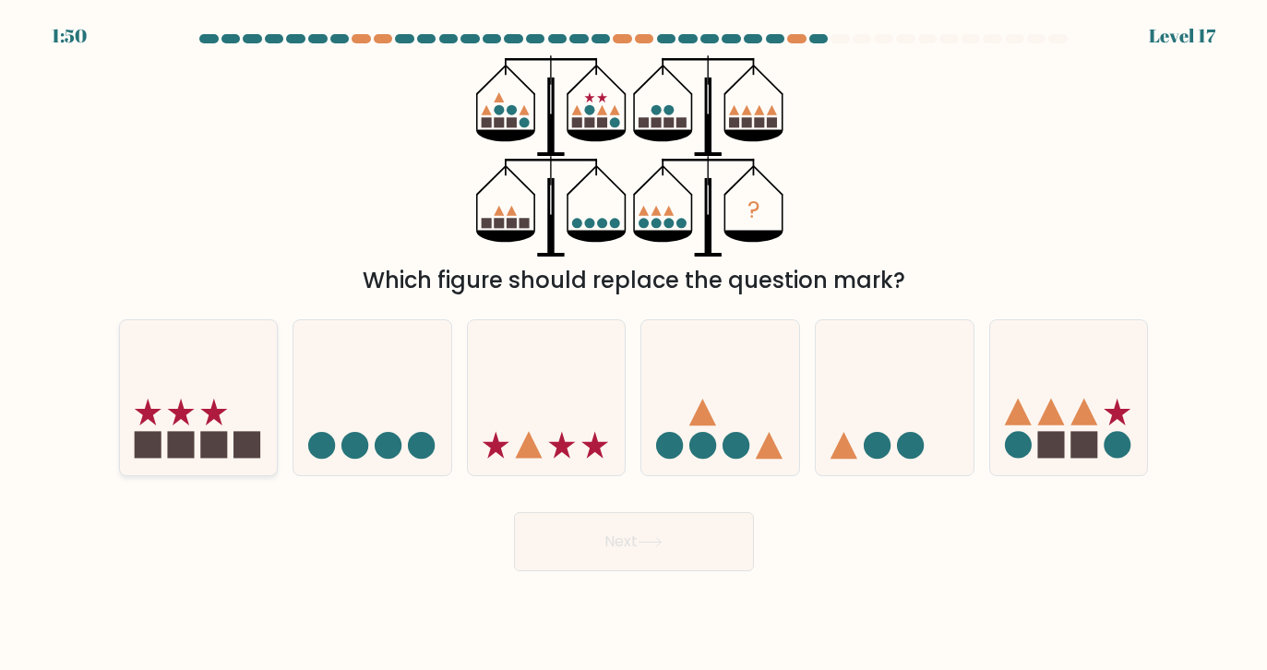
click at [254, 325] on div at bounding box center [199, 397] width 160 height 157
click at [634, 335] on input "a." at bounding box center [634, 339] width 1 height 9
radio input "true"
click at [668, 546] on button "Next" at bounding box center [634, 541] width 240 height 59
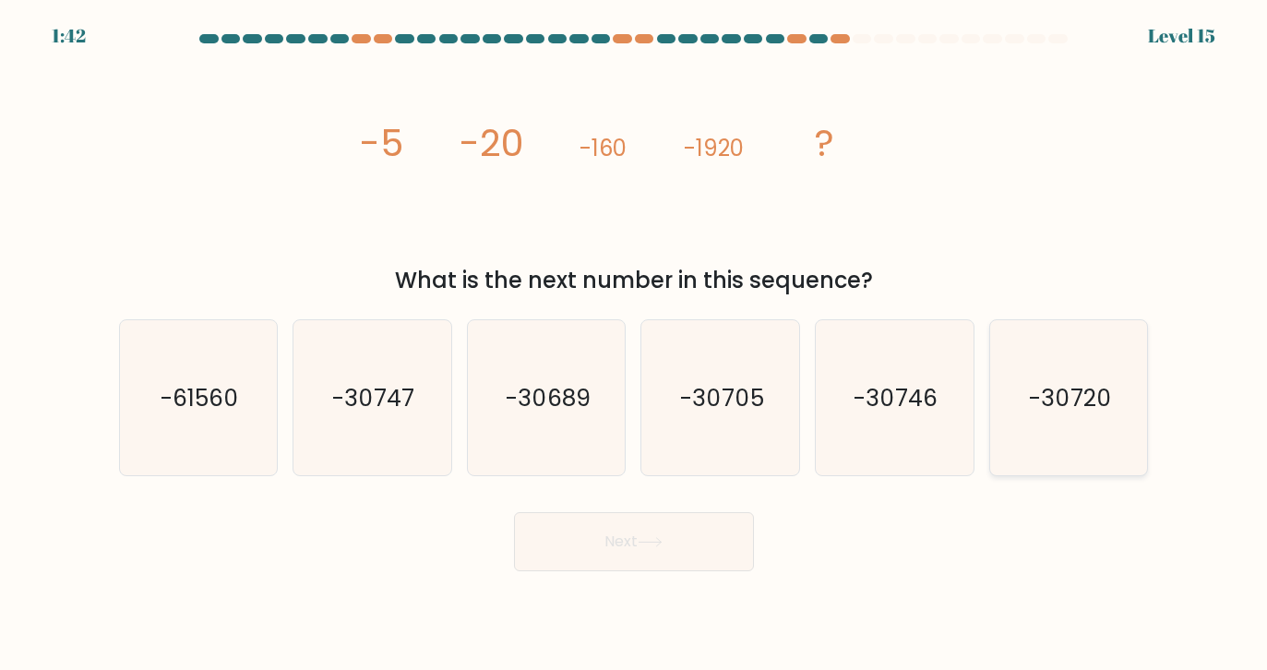
click at [1060, 400] on text "-30720" at bounding box center [1070, 397] width 83 height 32
click at [635, 344] on input "f. -30720" at bounding box center [634, 339] width 1 height 9
radio input "true"
click at [563, 556] on button "Next" at bounding box center [634, 541] width 240 height 59
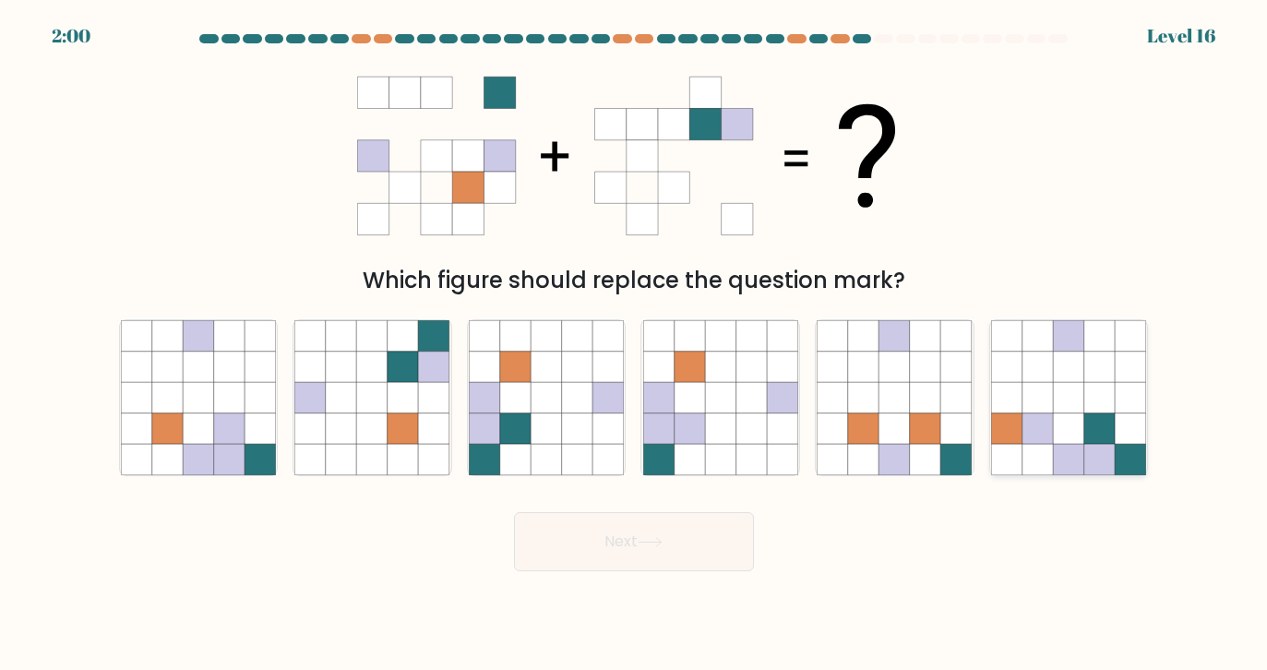
click at [1075, 371] on icon at bounding box center [1068, 367] width 31 height 31
click at [635, 344] on input "f." at bounding box center [634, 339] width 1 height 9
radio input "true"
click at [706, 530] on button "Next" at bounding box center [634, 541] width 240 height 59
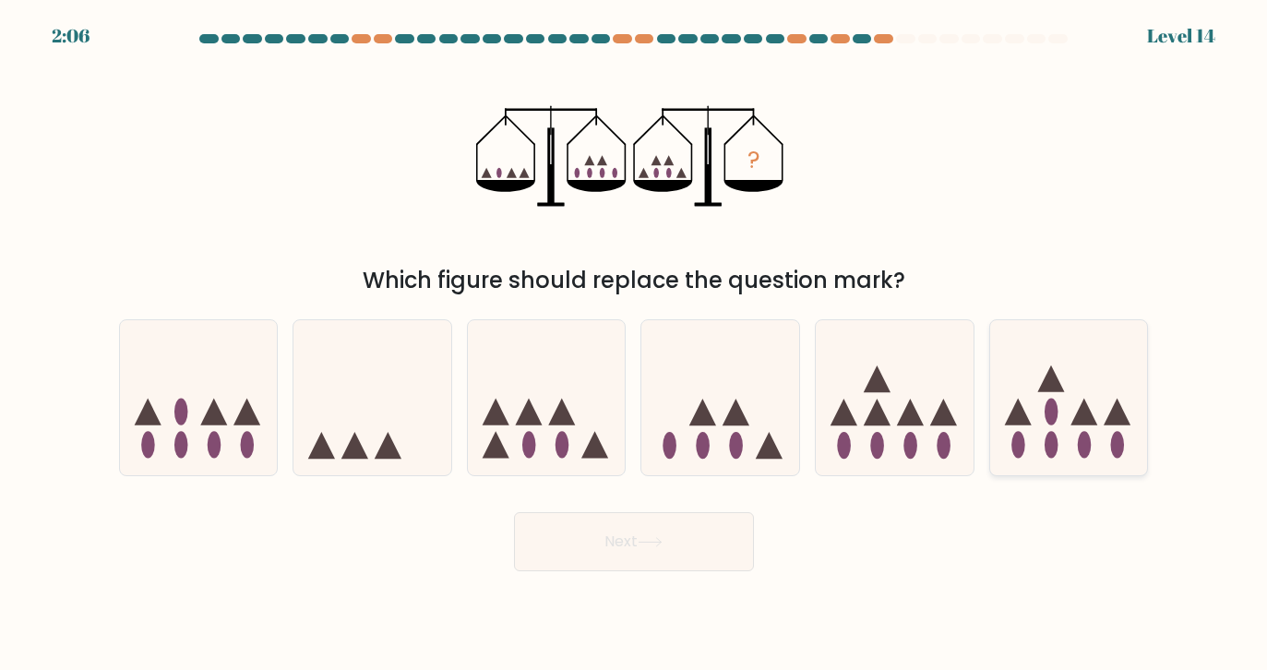
click at [1106, 378] on icon at bounding box center [1069, 397] width 158 height 130
click at [635, 344] on input "f." at bounding box center [634, 339] width 1 height 9
radio input "true"
click at [699, 527] on button "Next" at bounding box center [634, 541] width 240 height 59
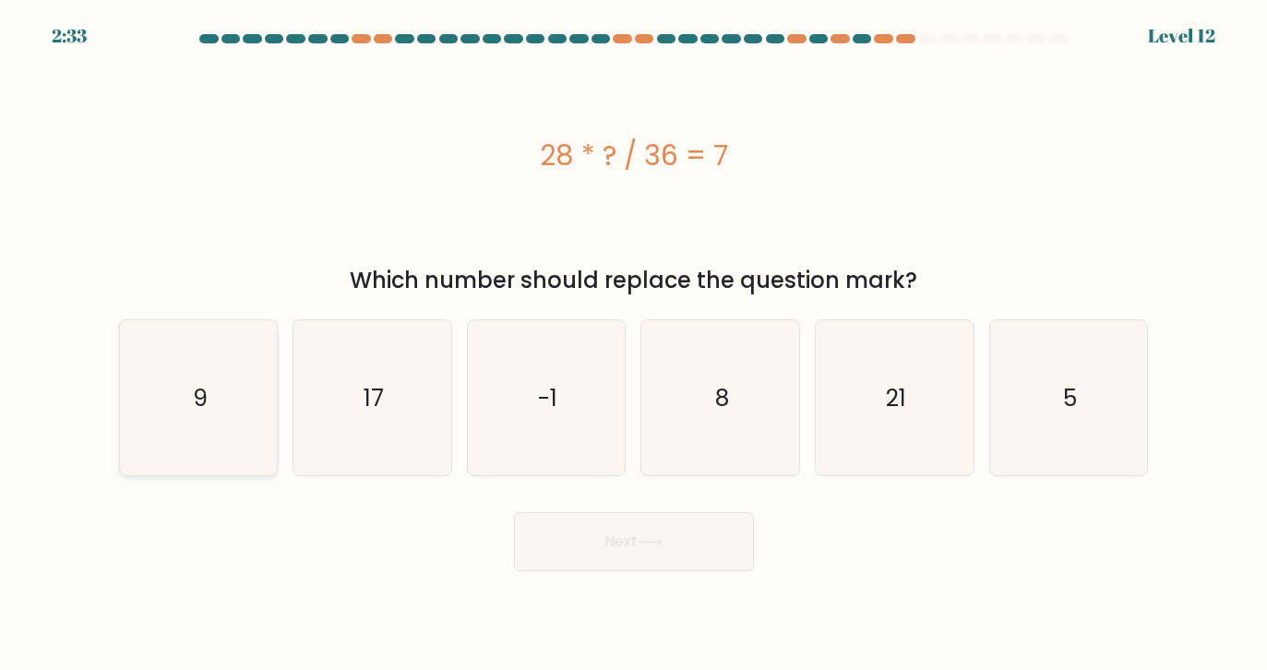
click at [247, 382] on icon "9" at bounding box center [198, 397] width 155 height 155
click at [634, 344] on input "a. 9" at bounding box center [634, 339] width 1 height 9
radio input "true"
click at [610, 561] on button "Next" at bounding box center [634, 541] width 240 height 59
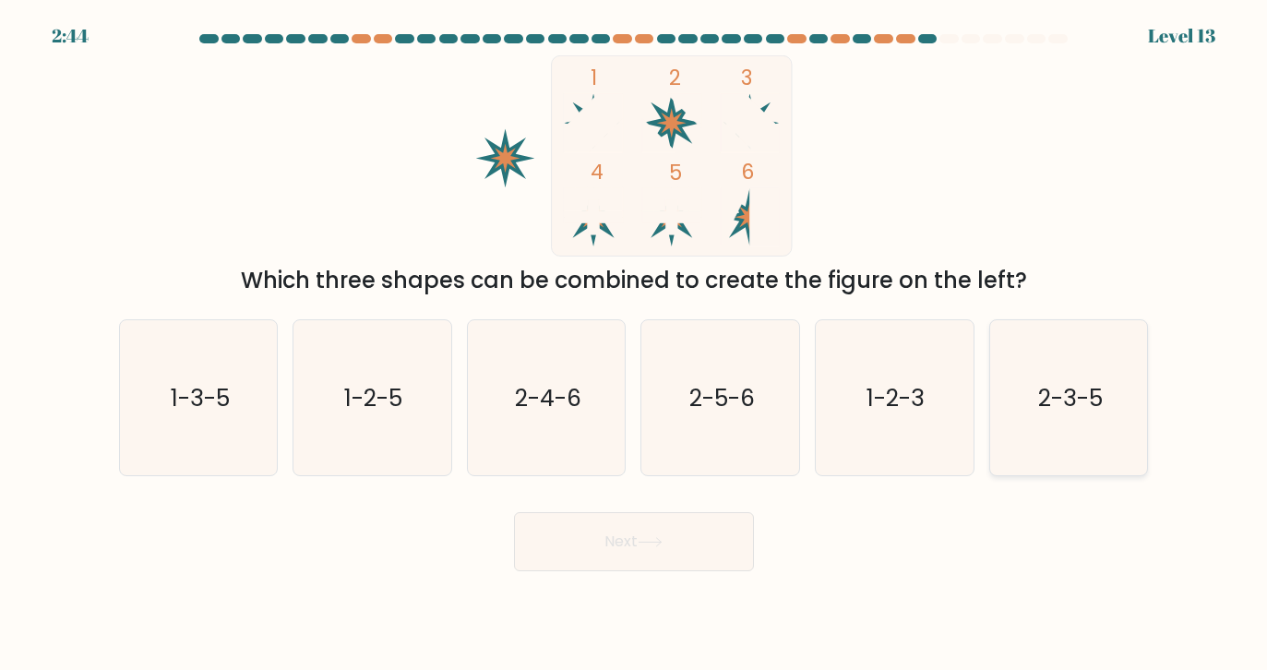
click at [1052, 368] on icon "2-3-5" at bounding box center [1068, 397] width 155 height 155
click at [635, 344] on input "f. 2-3-5" at bounding box center [634, 339] width 1 height 9
radio input "true"
click at [639, 558] on button "Next" at bounding box center [634, 541] width 240 height 59
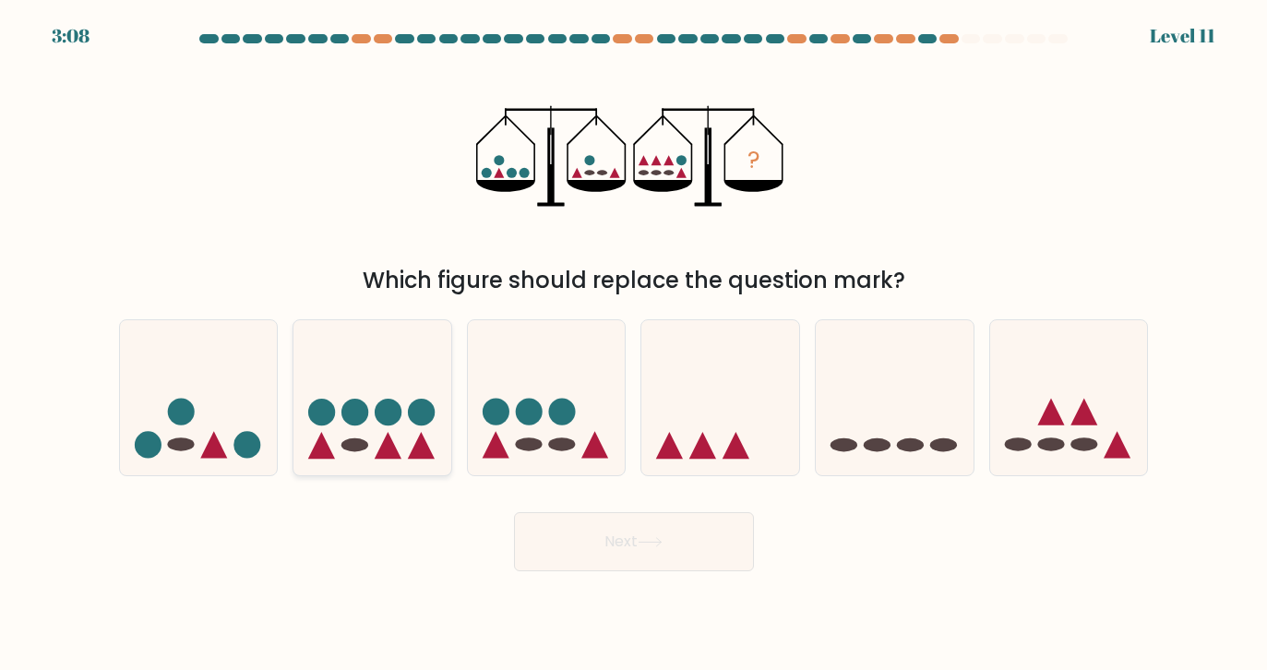
click at [387, 433] on icon at bounding box center [372, 397] width 158 height 130
click at [634, 344] on input "b." at bounding box center [634, 339] width 1 height 9
radio input "true"
click at [667, 553] on button "Next" at bounding box center [634, 541] width 240 height 59
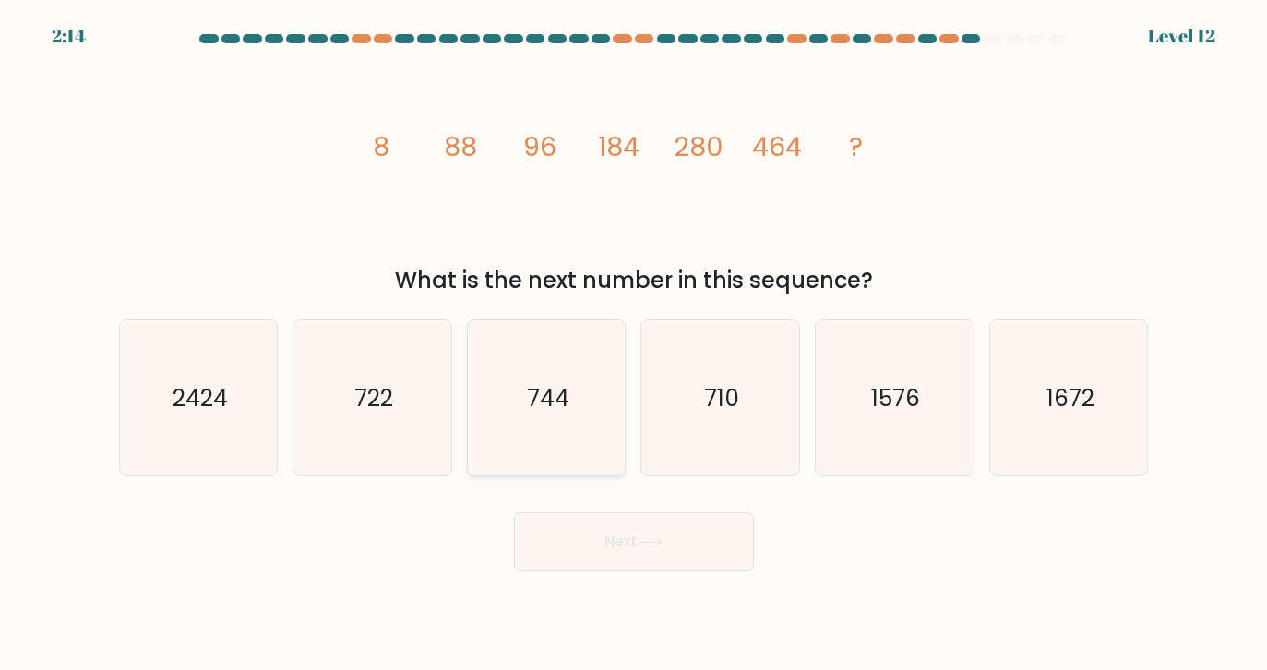
click at [553, 406] on text "744" at bounding box center [548, 397] width 42 height 32
click at [634, 344] on input "c. 744" at bounding box center [634, 339] width 1 height 9
radio input "true"
click at [670, 559] on button "Next" at bounding box center [634, 541] width 240 height 59
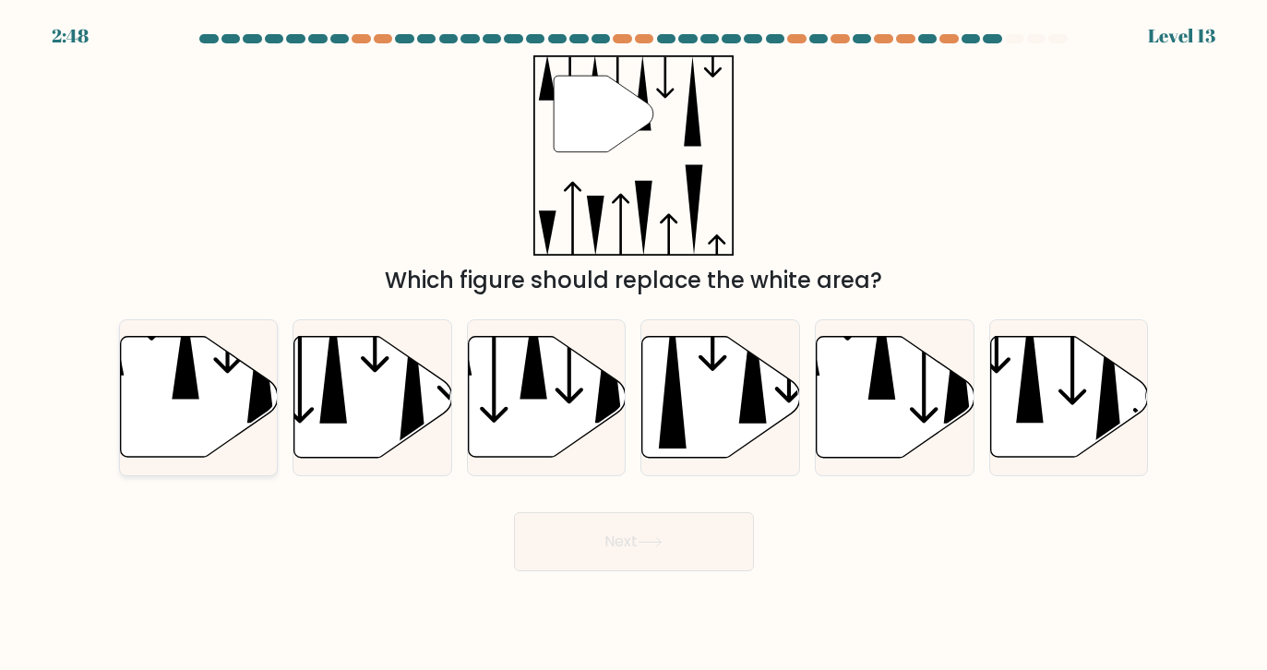
click at [217, 416] on icon at bounding box center [199, 397] width 158 height 121
click at [634, 344] on input "a." at bounding box center [634, 339] width 1 height 9
radio input "true"
click at [603, 546] on button "Next" at bounding box center [634, 541] width 240 height 59
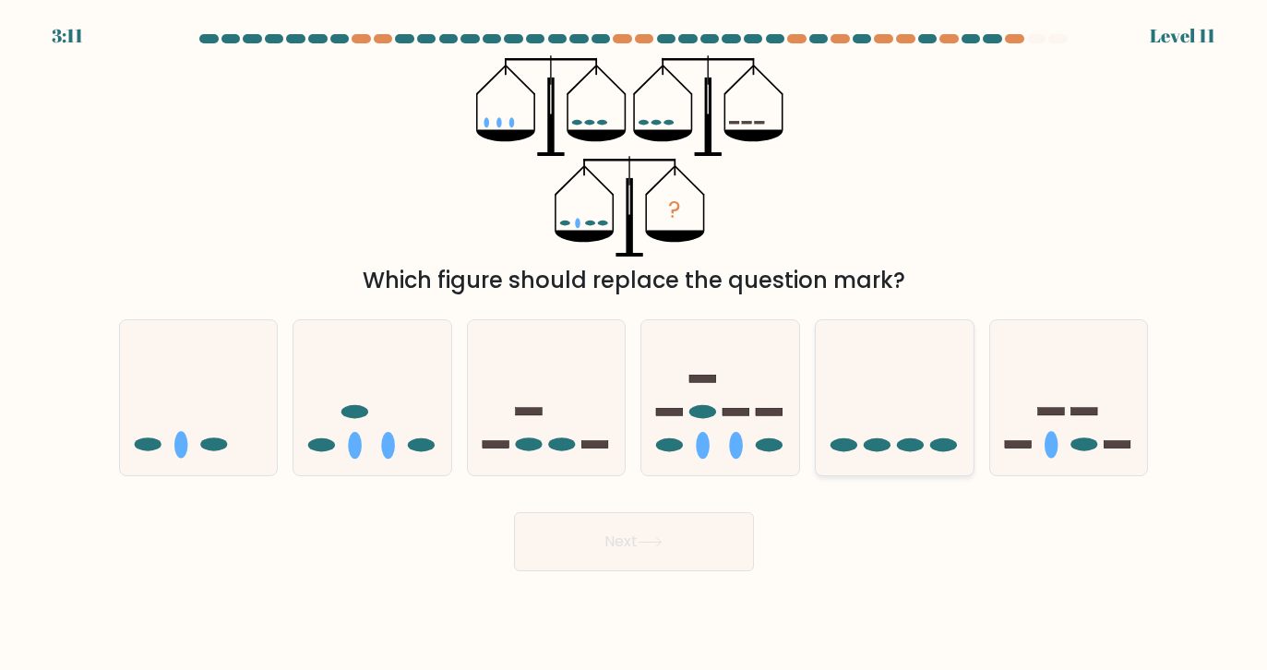
click at [892, 437] on icon at bounding box center [895, 397] width 158 height 130
click at [635, 344] on input "e." at bounding box center [634, 339] width 1 height 9
radio input "true"
click at [674, 536] on button "Next" at bounding box center [634, 541] width 240 height 59
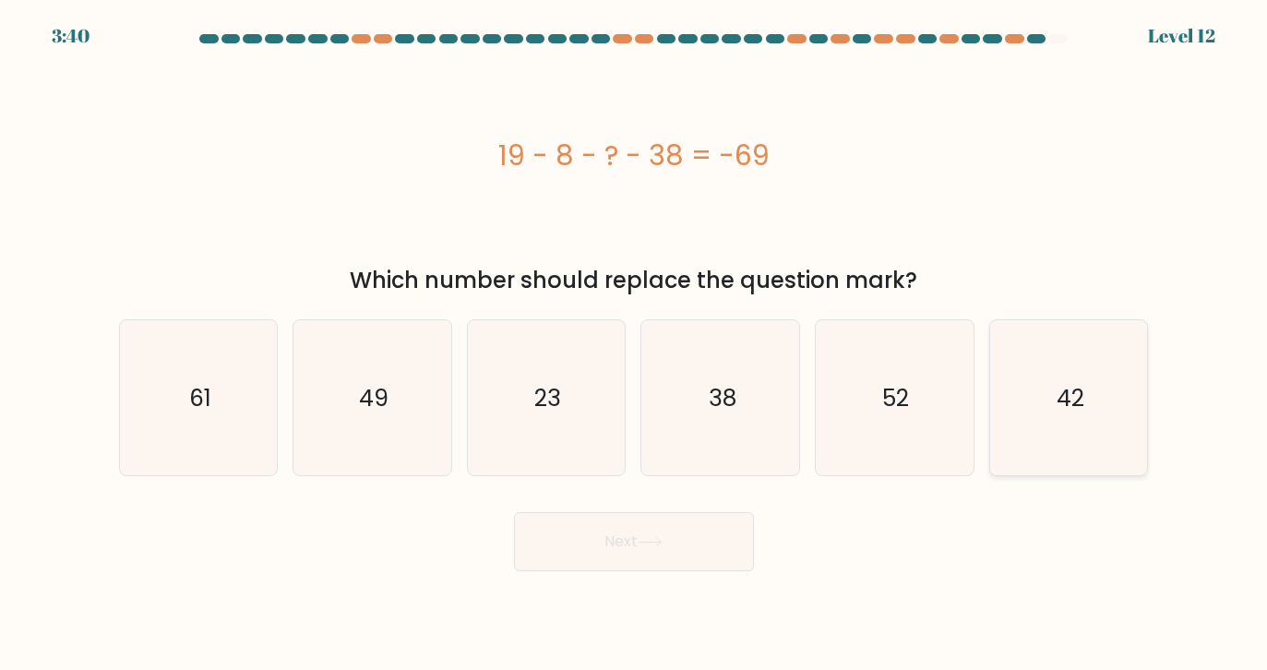
click at [1078, 420] on icon "42" at bounding box center [1068, 397] width 155 height 155
click at [635, 344] on input "f. 42" at bounding box center [634, 339] width 1 height 9
radio input "true"
click at [580, 542] on button "Next" at bounding box center [634, 541] width 240 height 59
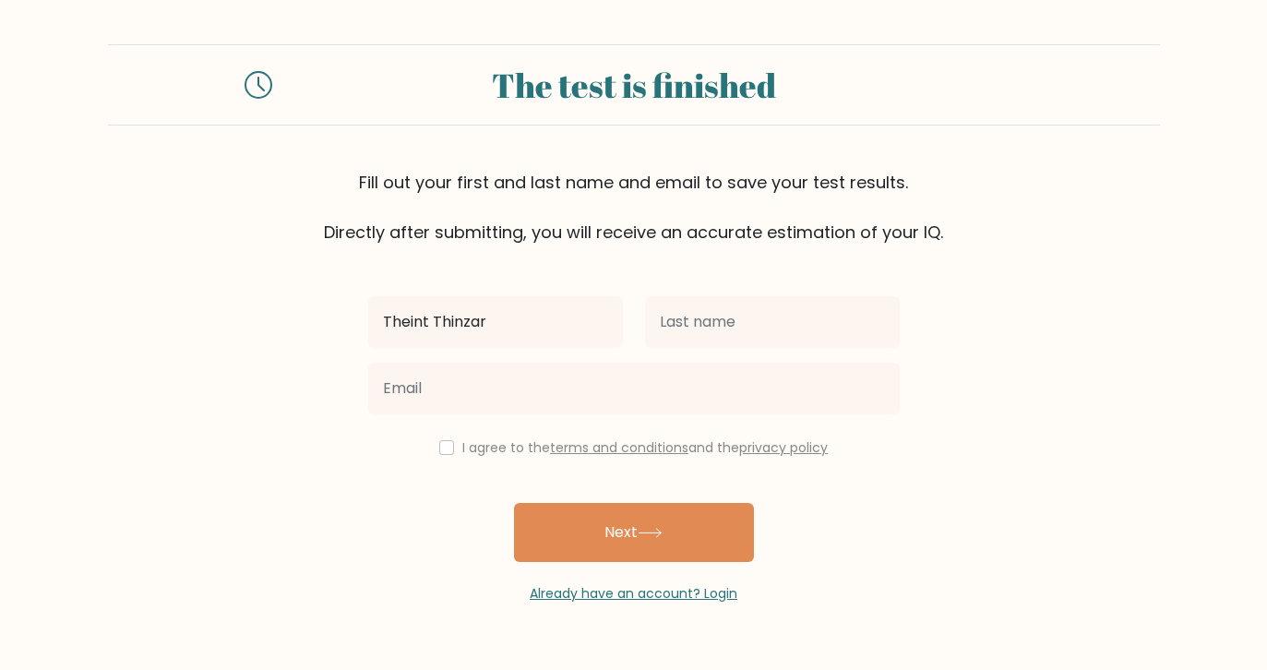
type input "Theint Thinzar"
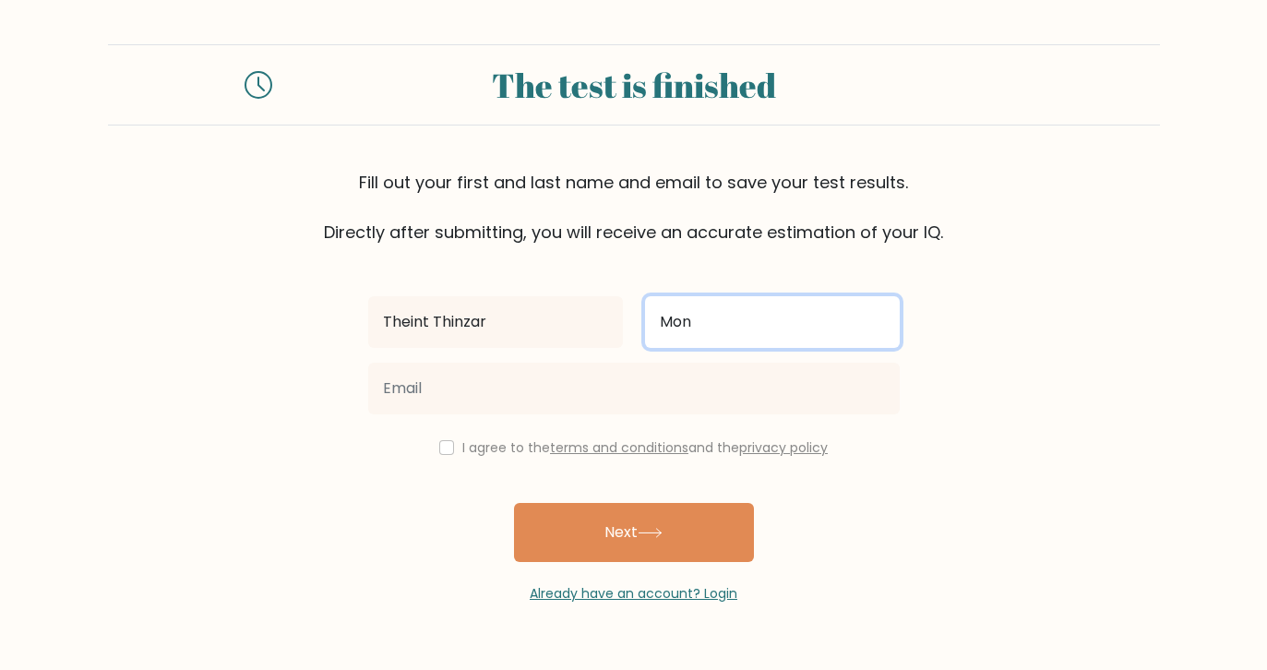
type input "Mon"
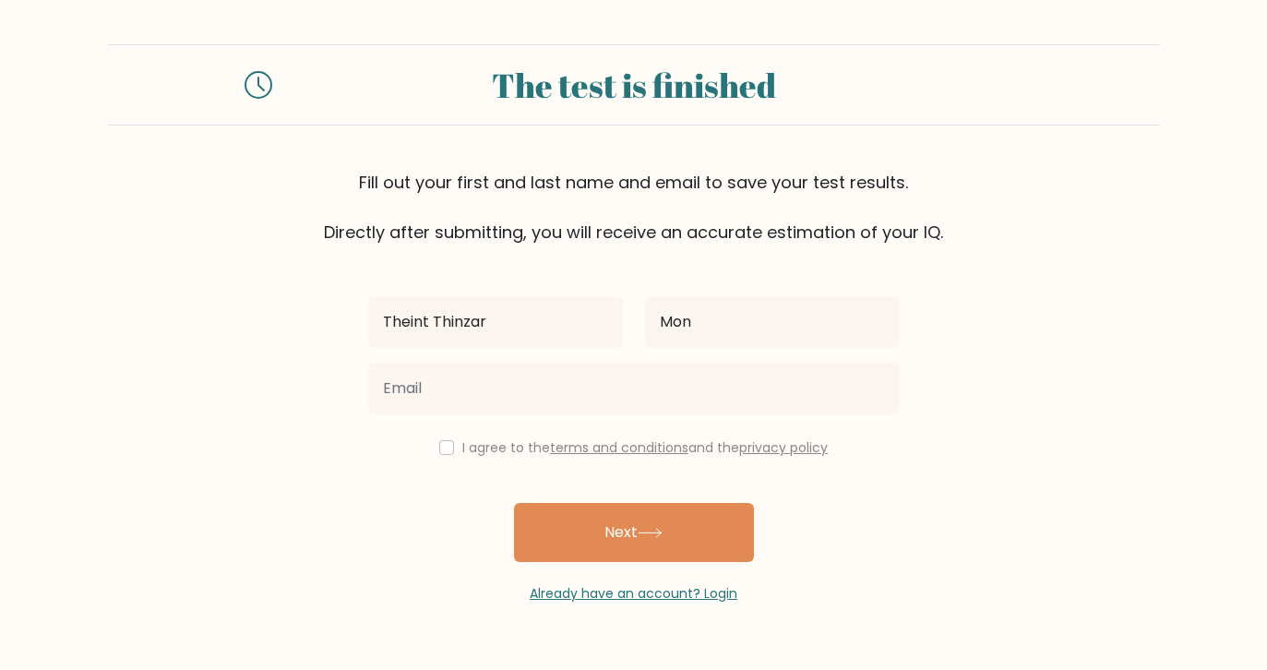
click at [662, 416] on div at bounding box center [634, 388] width 554 height 66
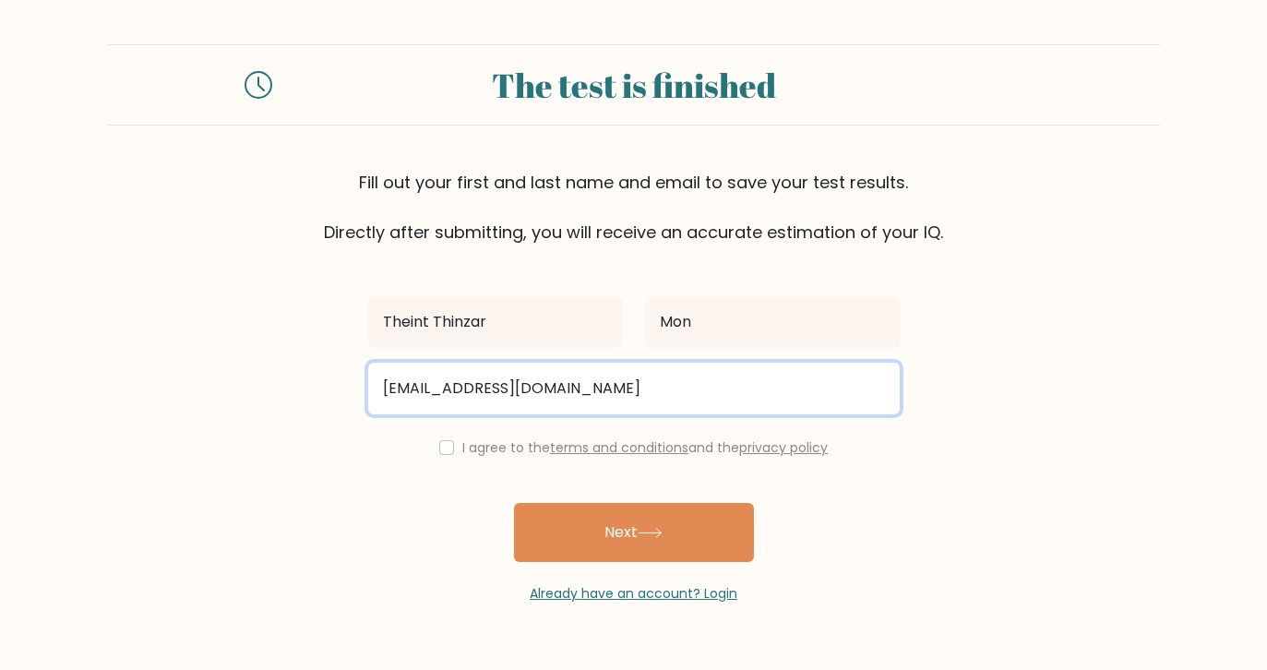
type input "flowerlay.kba@gmail.com"
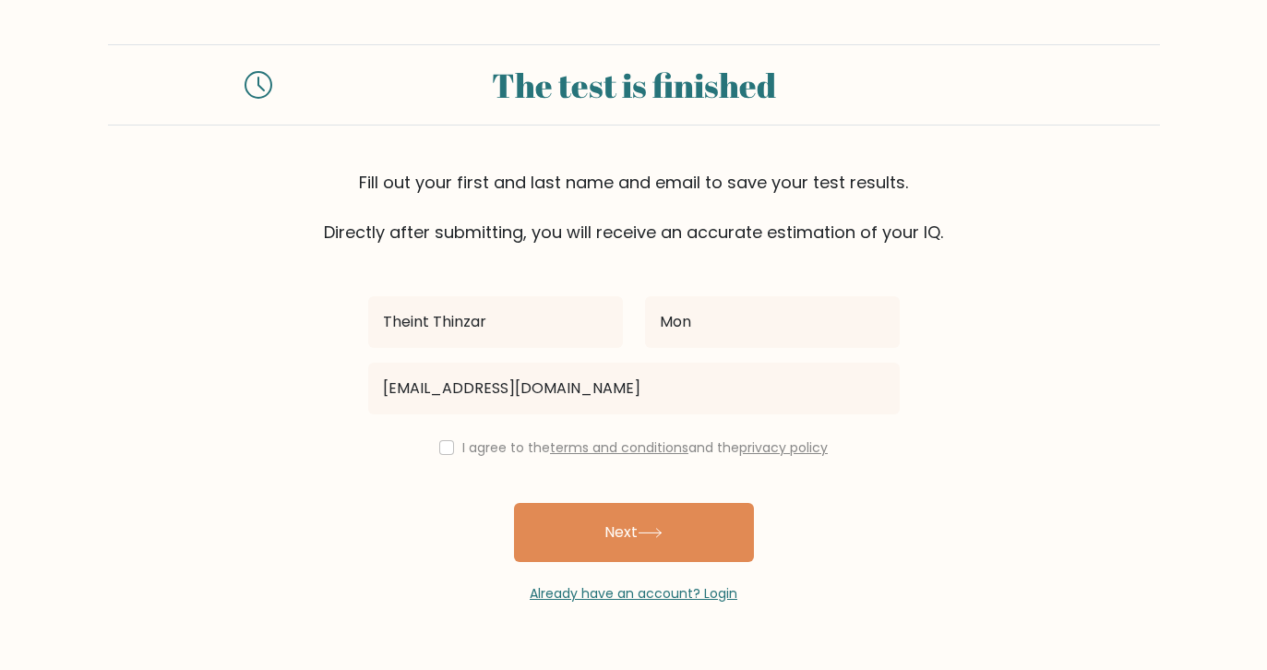
click at [450, 449] on div "I agree to the terms and conditions and the privacy policy" at bounding box center [634, 447] width 554 height 22
click at [443, 451] on input "checkbox" at bounding box center [446, 447] width 15 height 15
checkbox input "true"
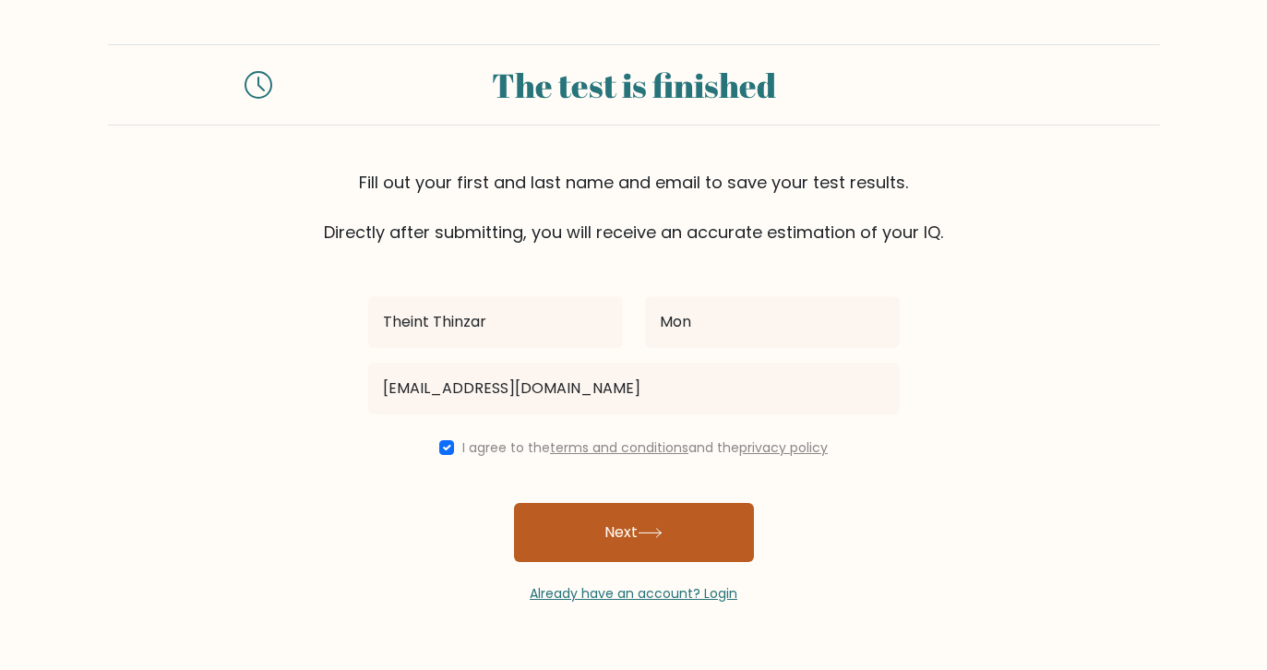
click at [579, 520] on button "Next" at bounding box center [634, 532] width 240 height 59
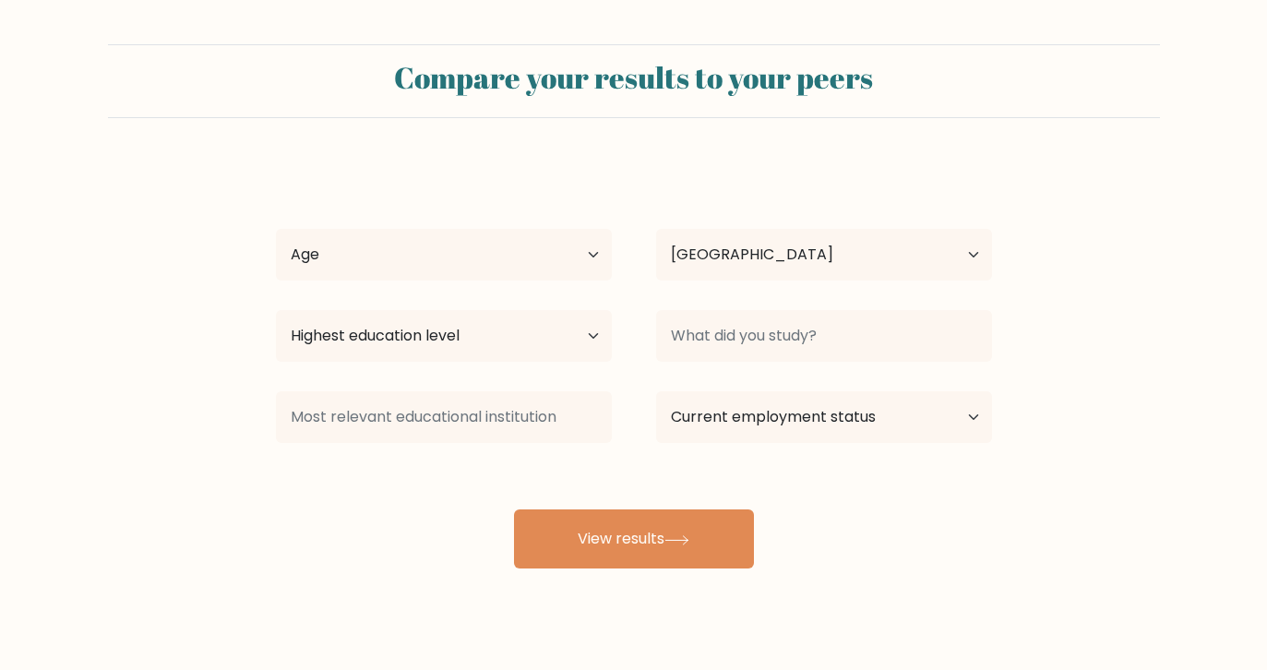
select select "MM"
select select "18_24"
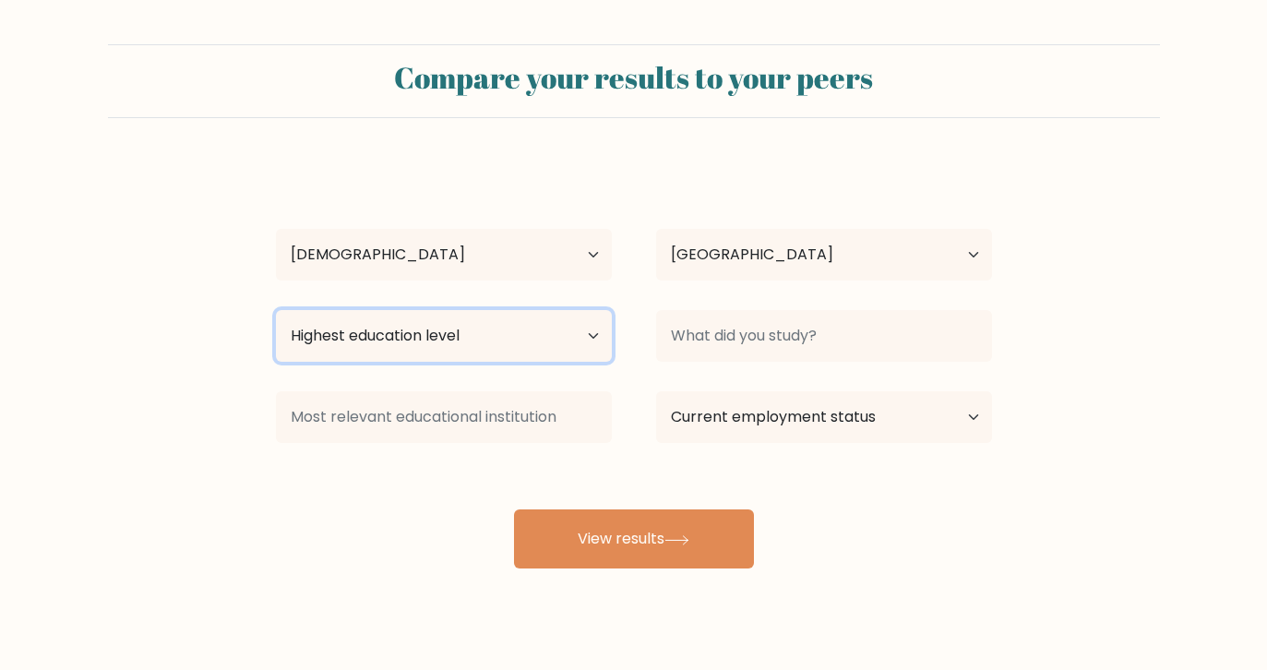
select select "upper_secondary"
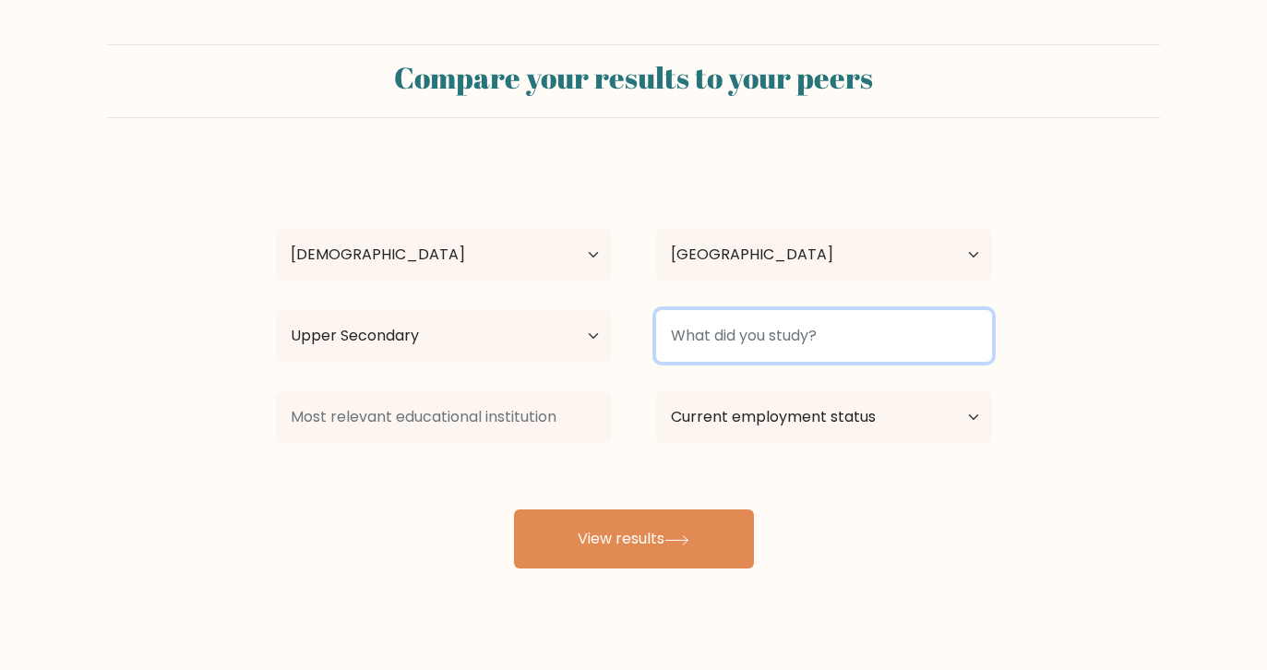
click at [759, 333] on input at bounding box center [824, 336] width 336 height 52
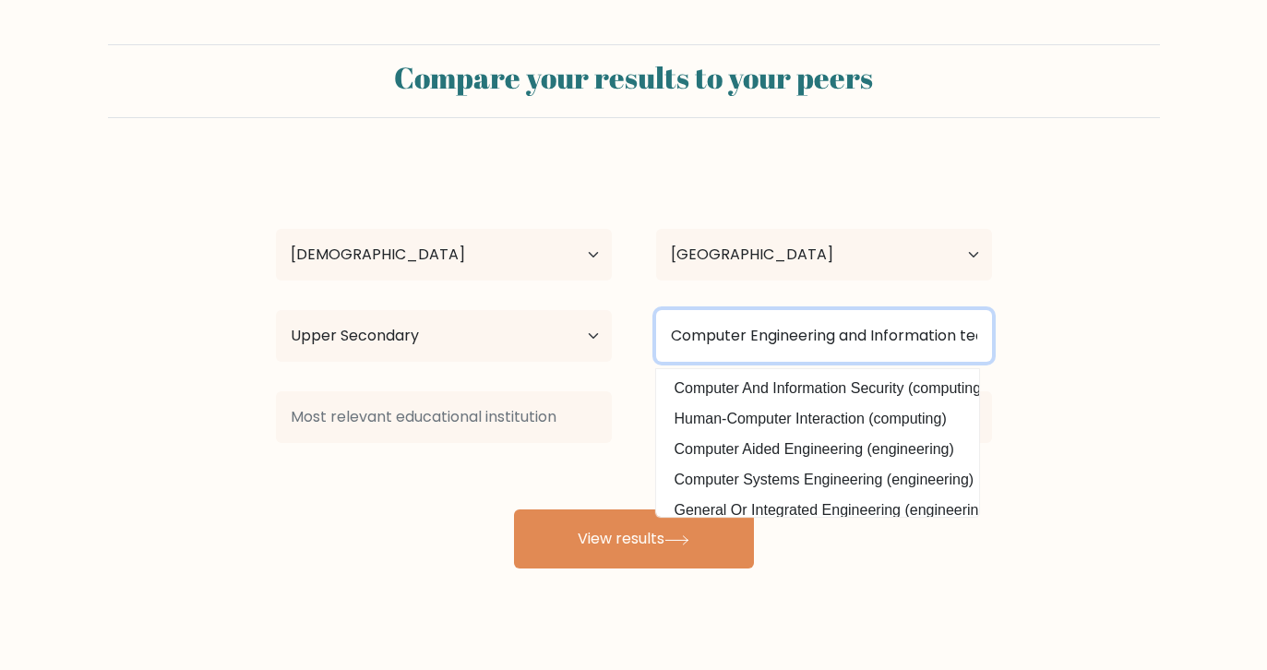
type input "Computer Engineering and Information technology"
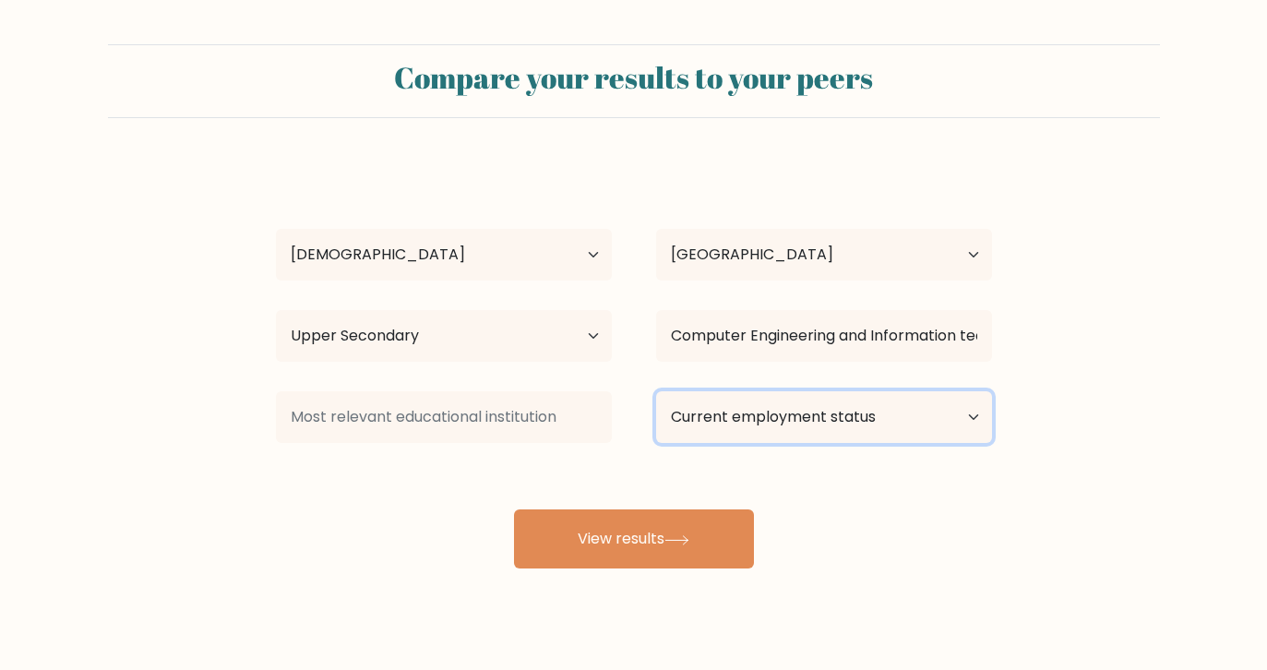
select select "student"
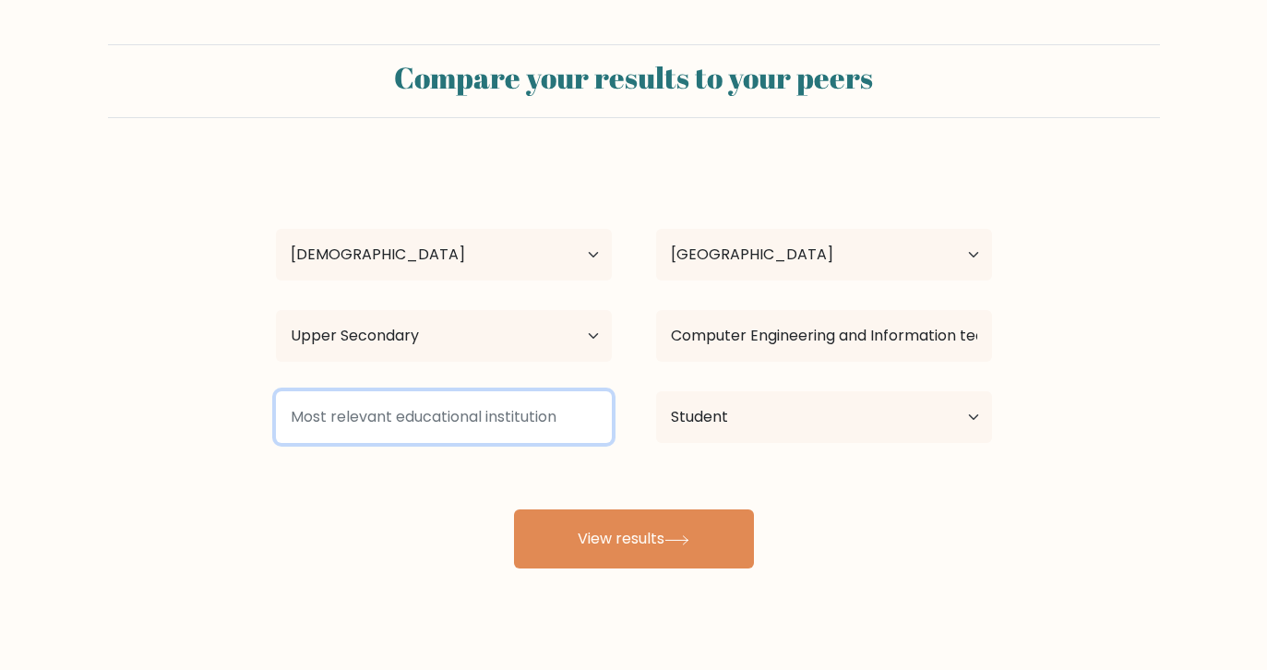
click at [525, 417] on input at bounding box center [444, 417] width 336 height 52
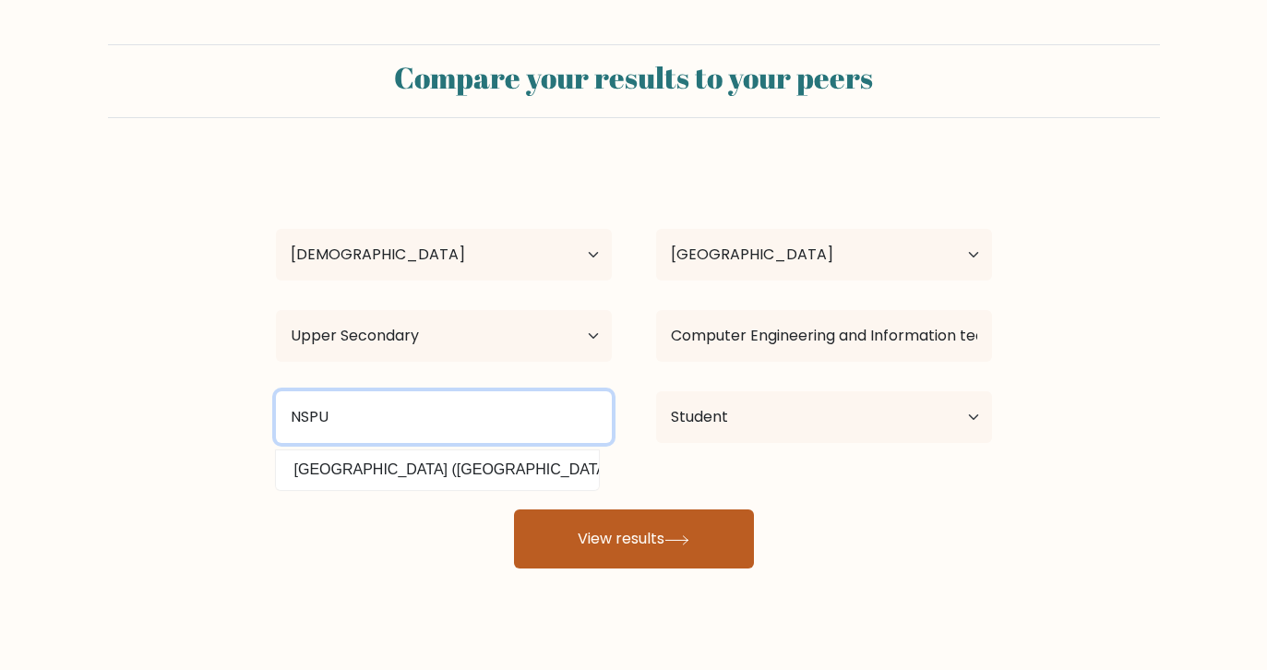
type input "NSPU"
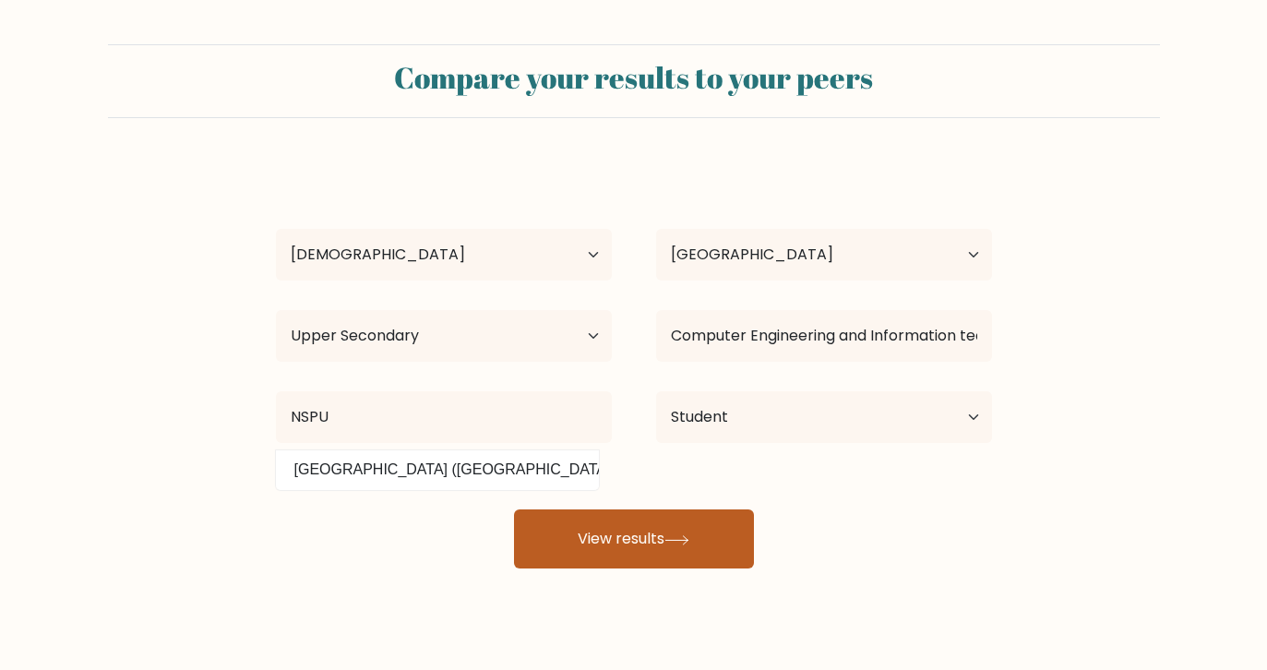
click at [595, 545] on button "View results" at bounding box center [634, 538] width 240 height 59
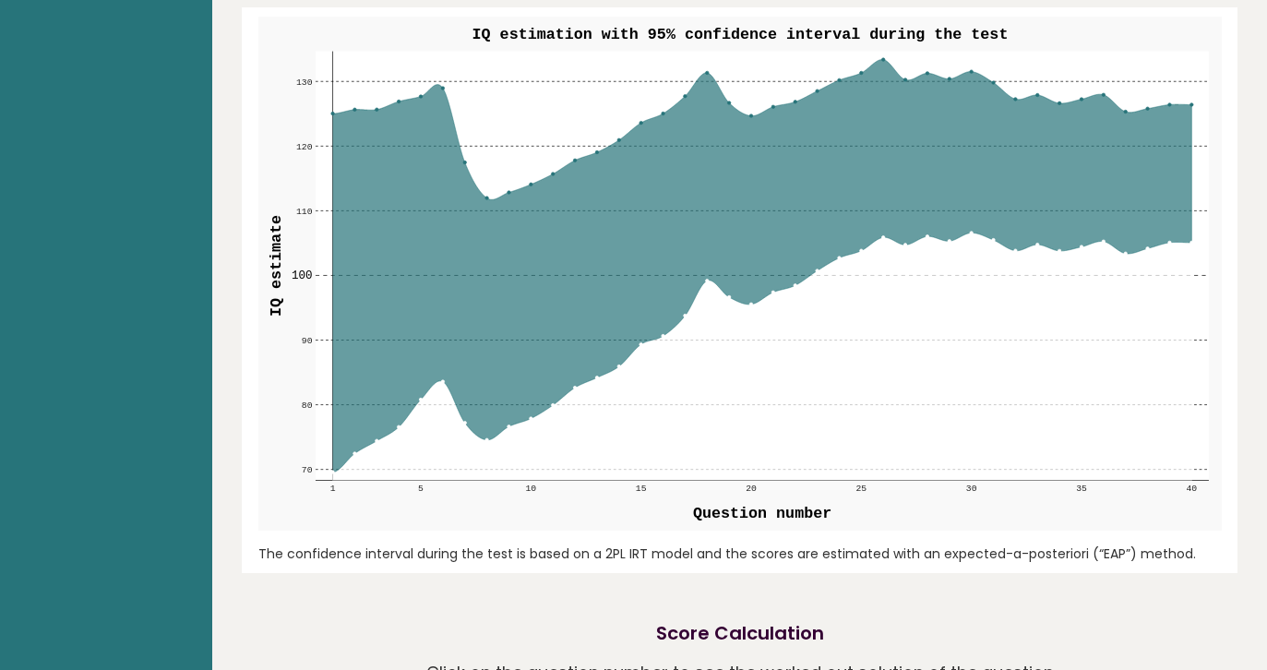
scroll to position [2186, 0]
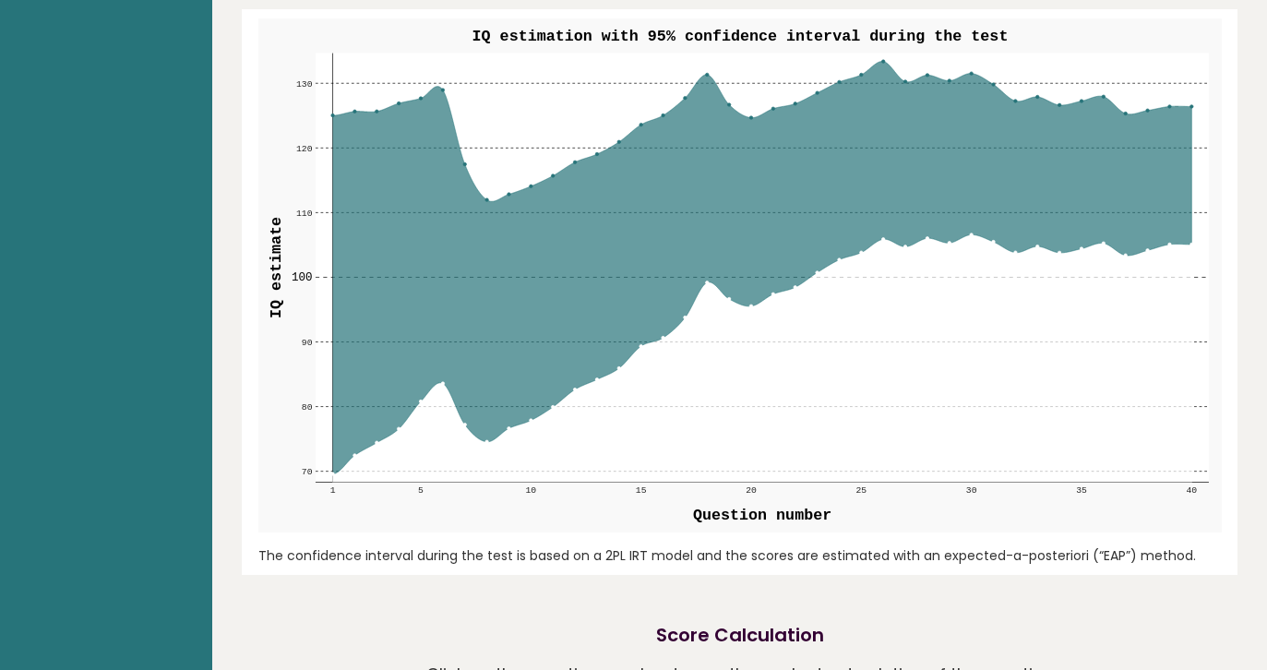
drag, startPoint x: 608, startPoint y: 283, endPoint x: 621, endPoint y: 331, distance: 49.7
click at [621, 334] on icon at bounding box center [761, 268] width 859 height 412
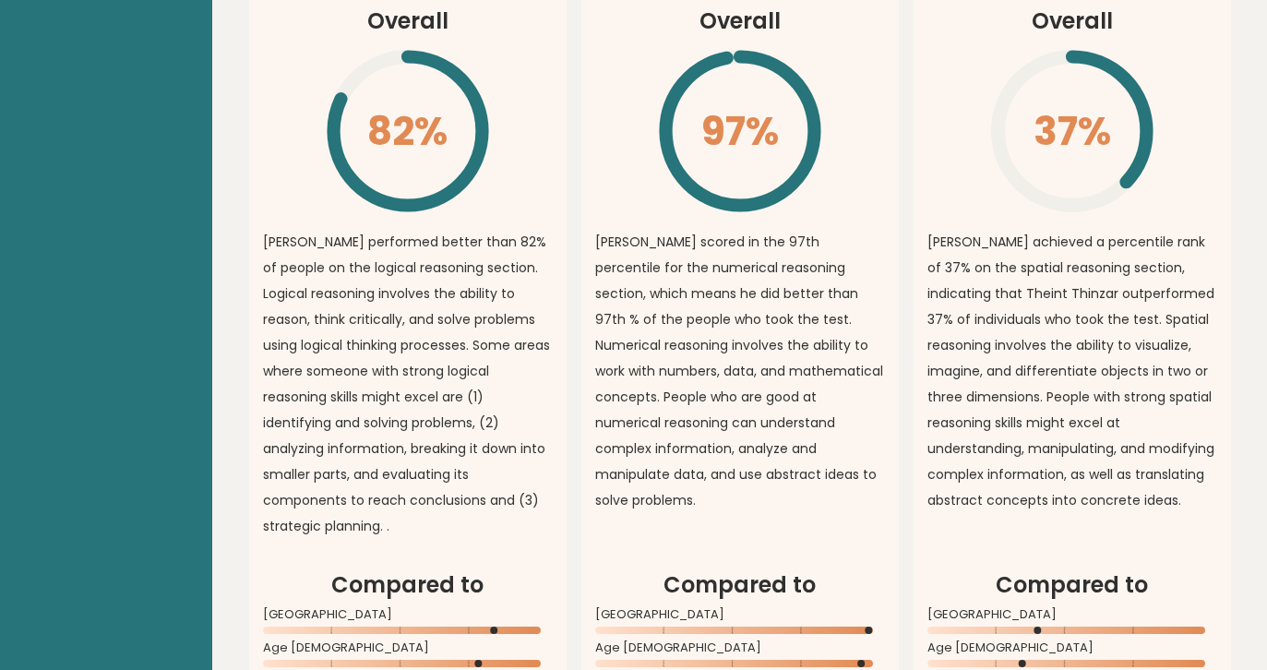
scroll to position [1261, 0]
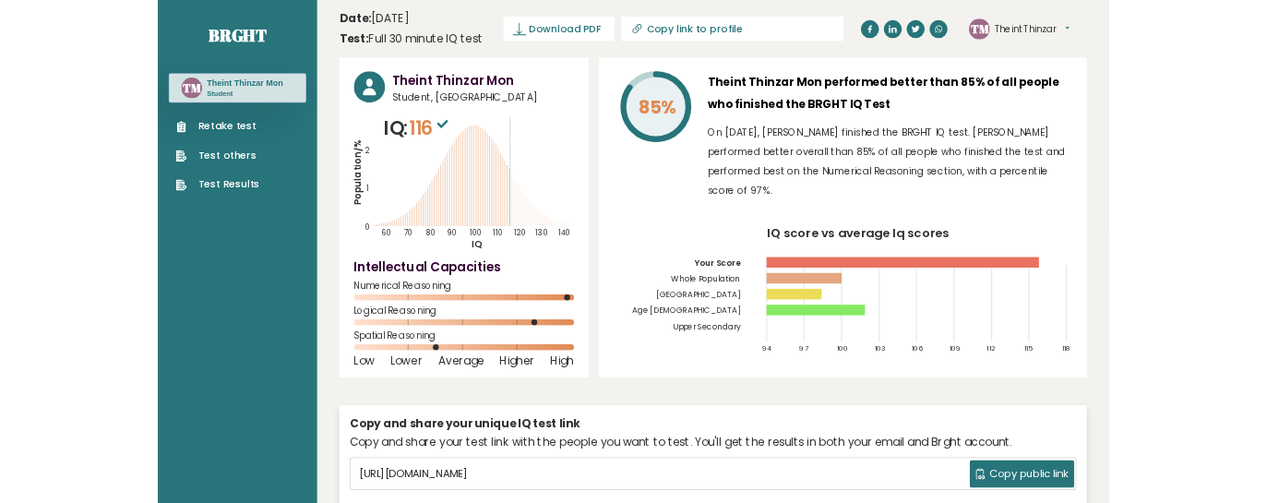
scroll to position [0, 0]
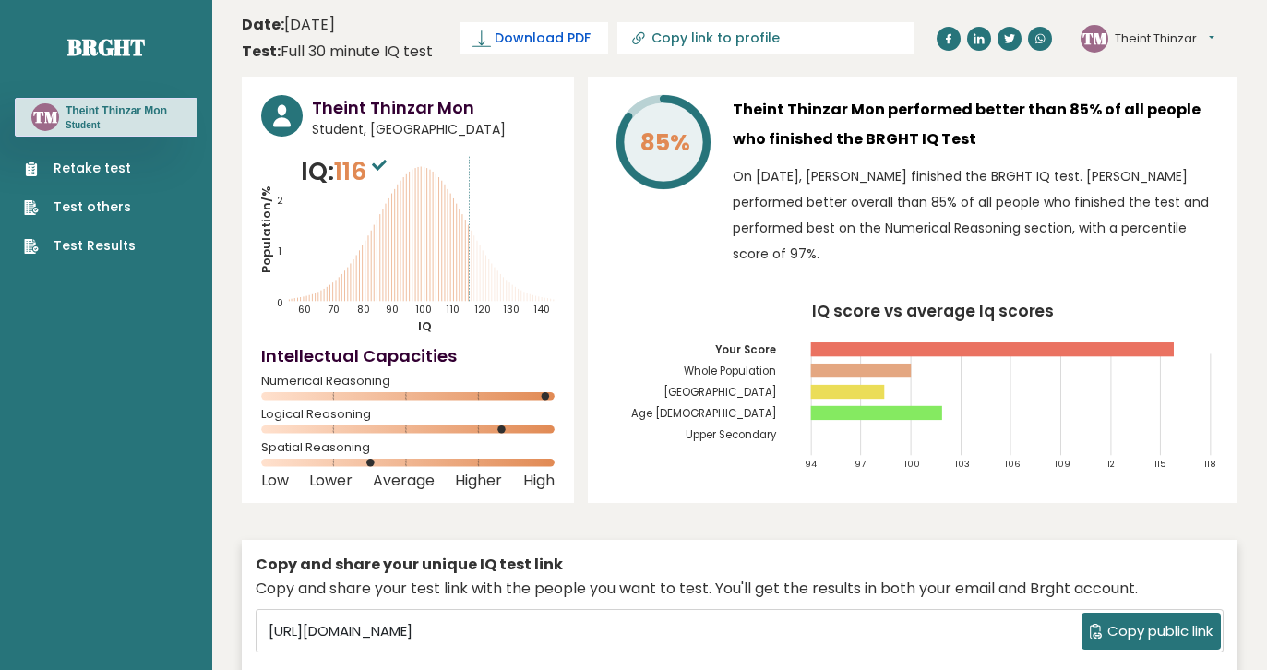
click at [539, 41] on span "Download PDF" at bounding box center [543, 38] width 96 height 19
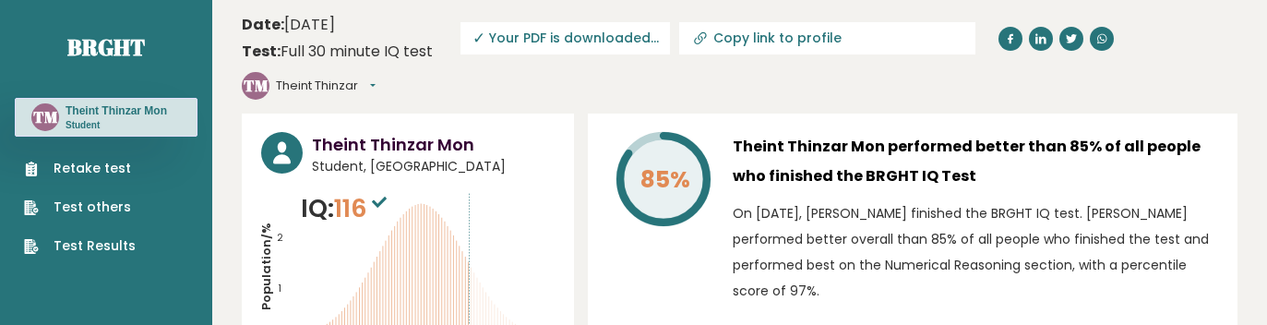
click at [518, 42] on span "✓ Your PDF is downloaded..." at bounding box center [564, 38] width 209 height 32
click at [536, 40] on span "✓ Your PDF is downloaded..." at bounding box center [564, 38] width 209 height 32
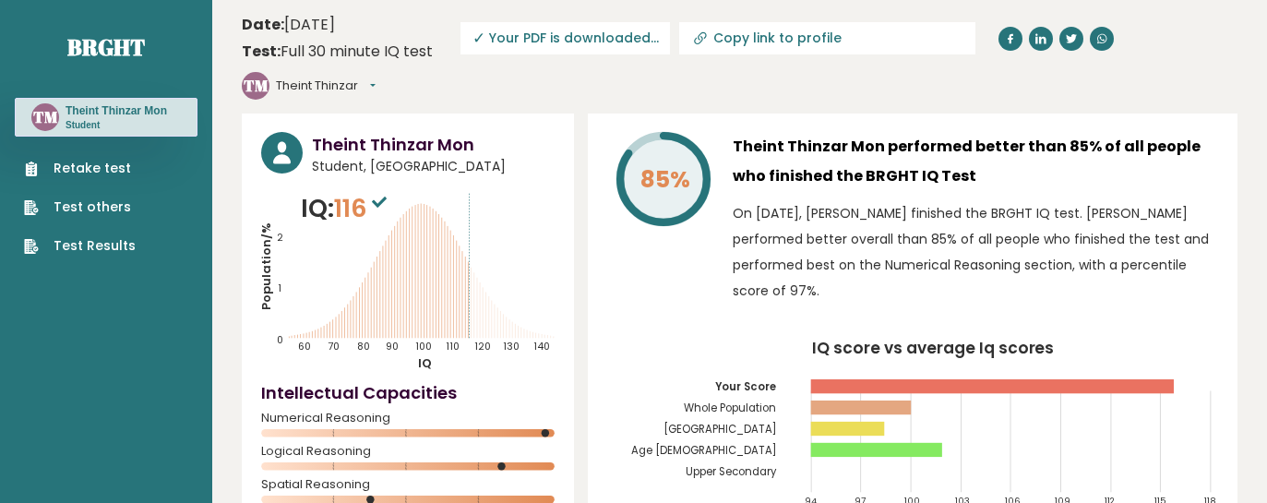
click at [837, 45] on input "Copy link to profile" at bounding box center [838, 37] width 251 height 15
type input "https://brght.org/profile/theint-thinzar-mon/?utm_source=share&utm_medium=copy&…"
click at [1101, 42] on icon at bounding box center [1106, 38] width 11 height 11
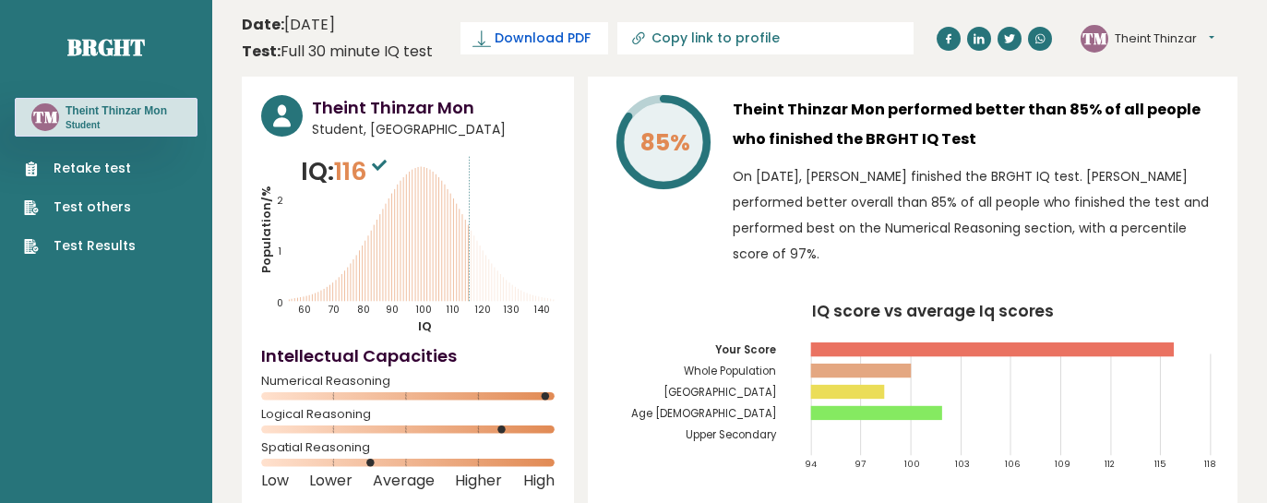
click at [495, 42] on link "Download PDF" at bounding box center [534, 38] width 148 height 32
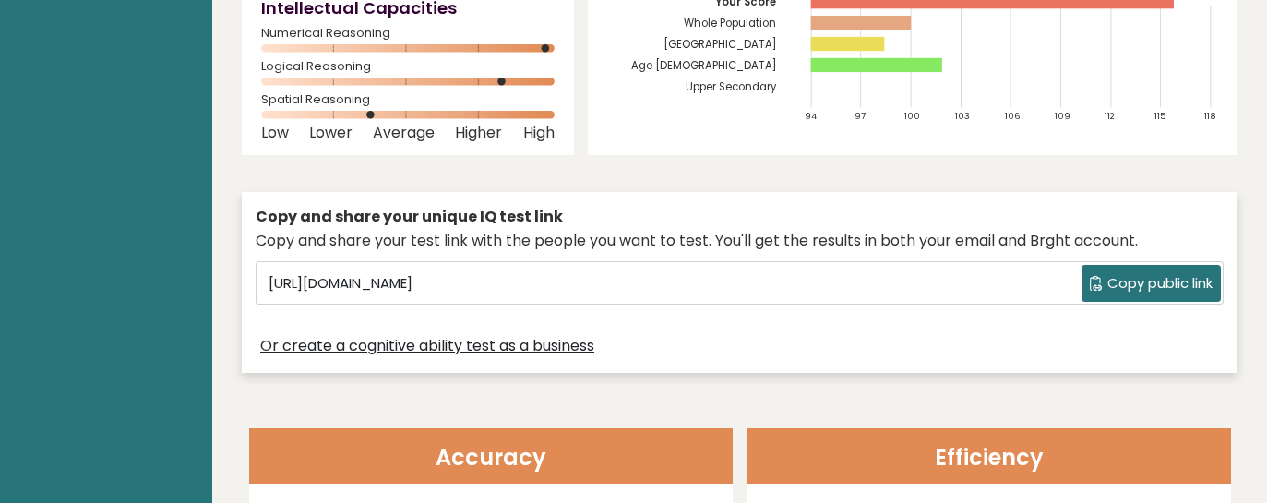
scroll to position [436, 0]
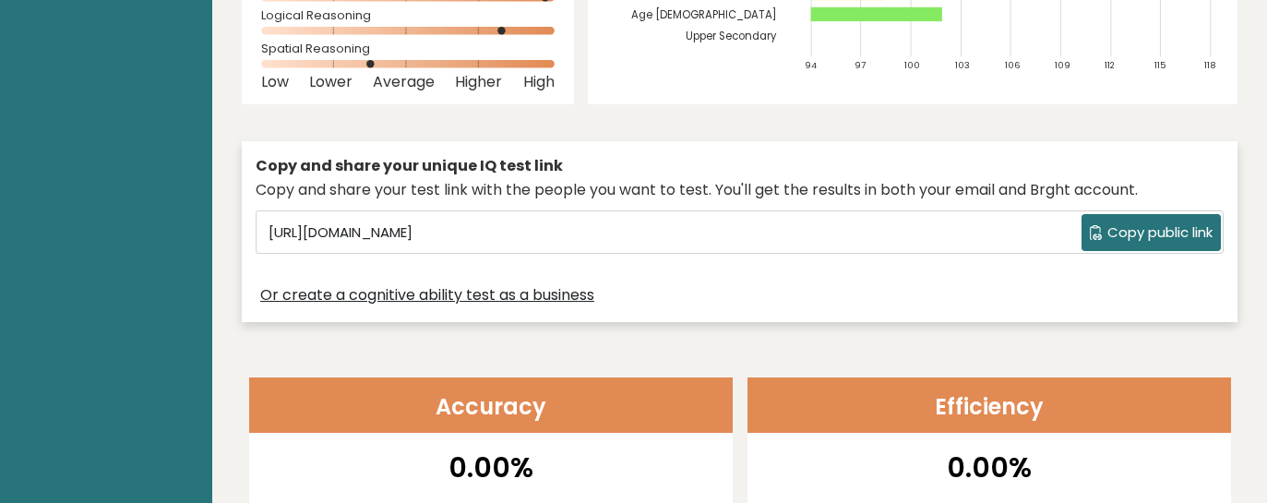
click at [723, 171] on div "Copy and share your unique IQ test link" at bounding box center [740, 166] width 968 height 22
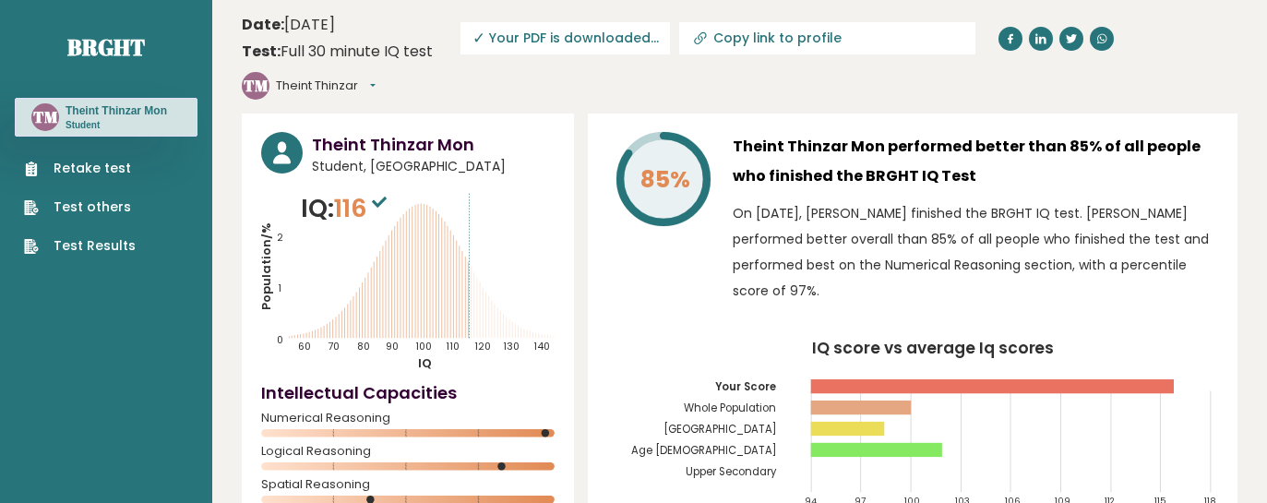
scroll to position [0, 0]
click at [998, 35] on link at bounding box center [1010, 39] width 24 height 24
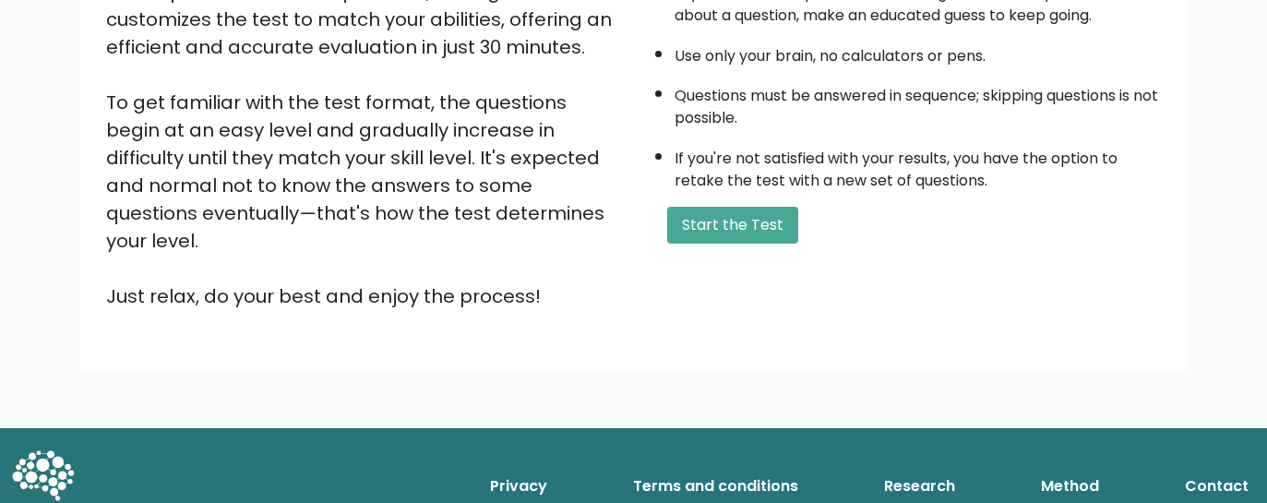
scroll to position [359, 0]
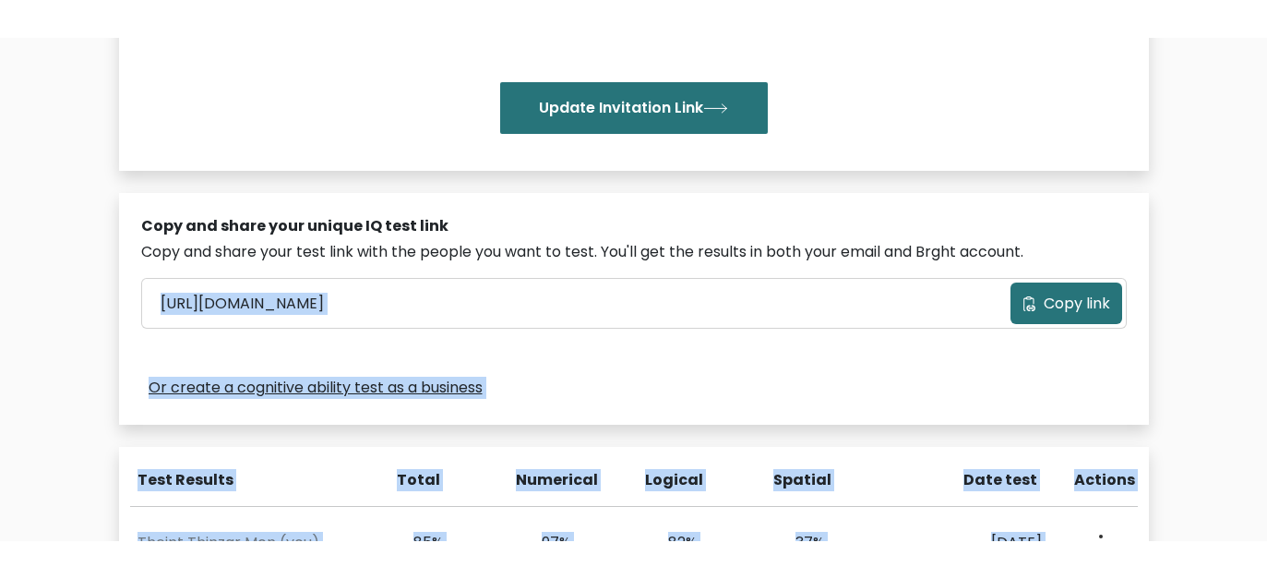
scroll to position [602, 0]
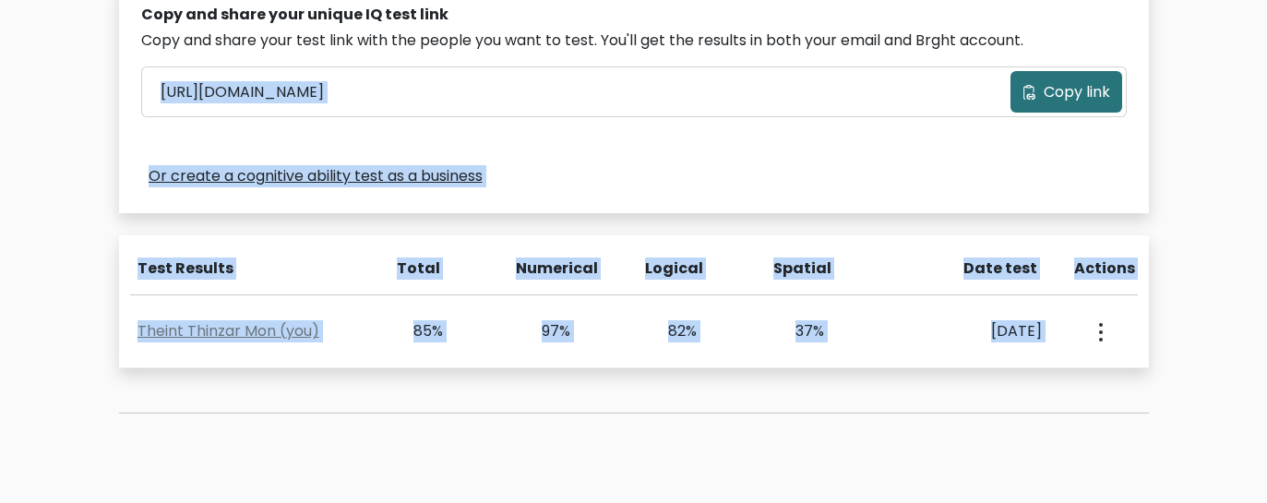
drag, startPoint x: 455, startPoint y: 497, endPoint x: 465, endPoint y: 545, distance: 49.0
click at [465, 502] on html "BRGHT BRGHT Take the test TM Theint Thinzar Dashboard Profile Settings Logout D…" at bounding box center [633, 28] width 1267 height 1260
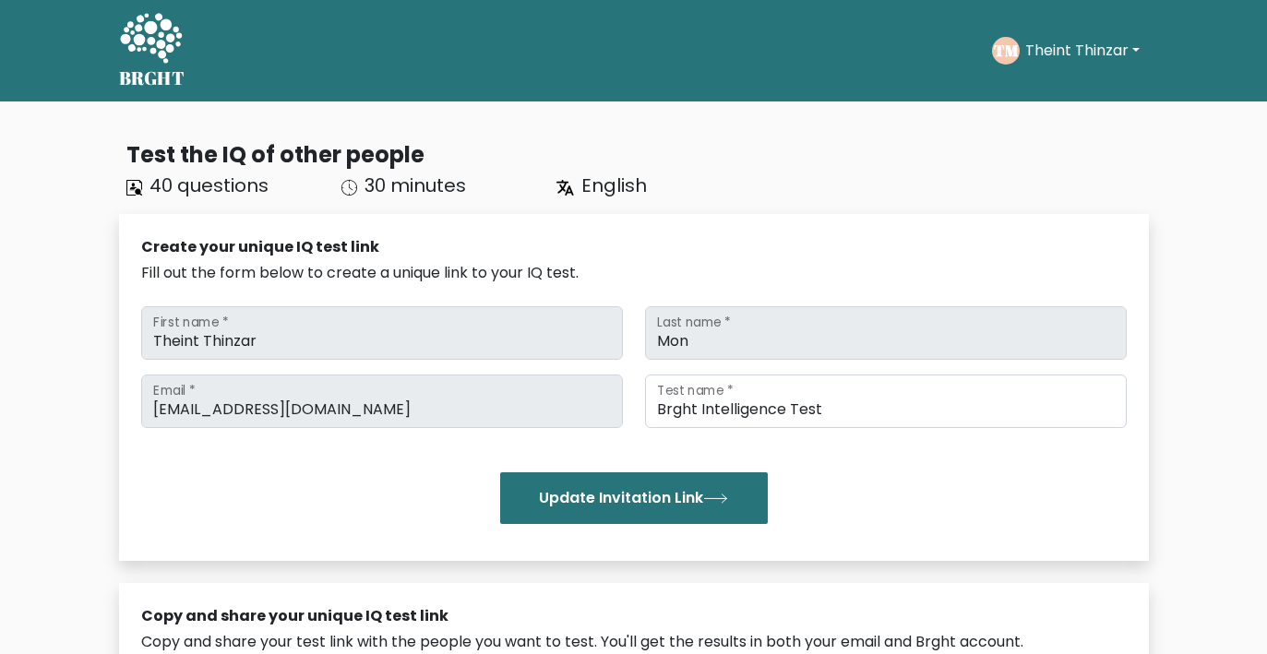
scroll to position [0, 0]
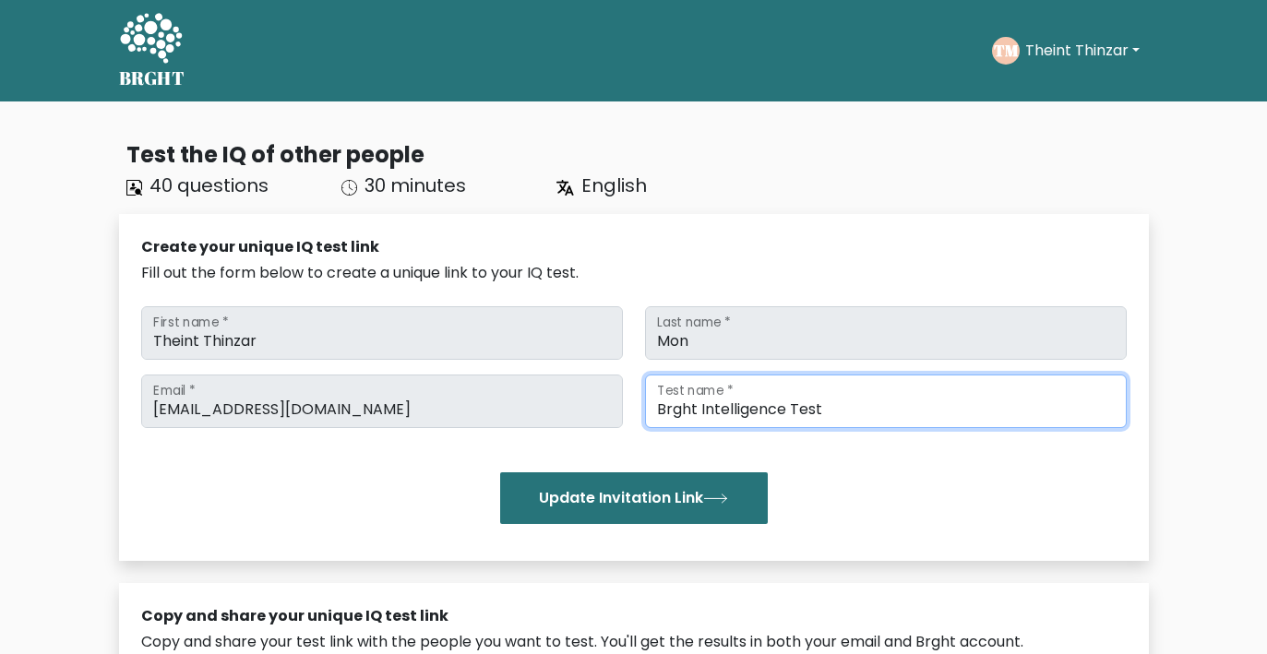
click at [810, 378] on input "Brght Intelligence Test" at bounding box center [886, 402] width 482 height 54
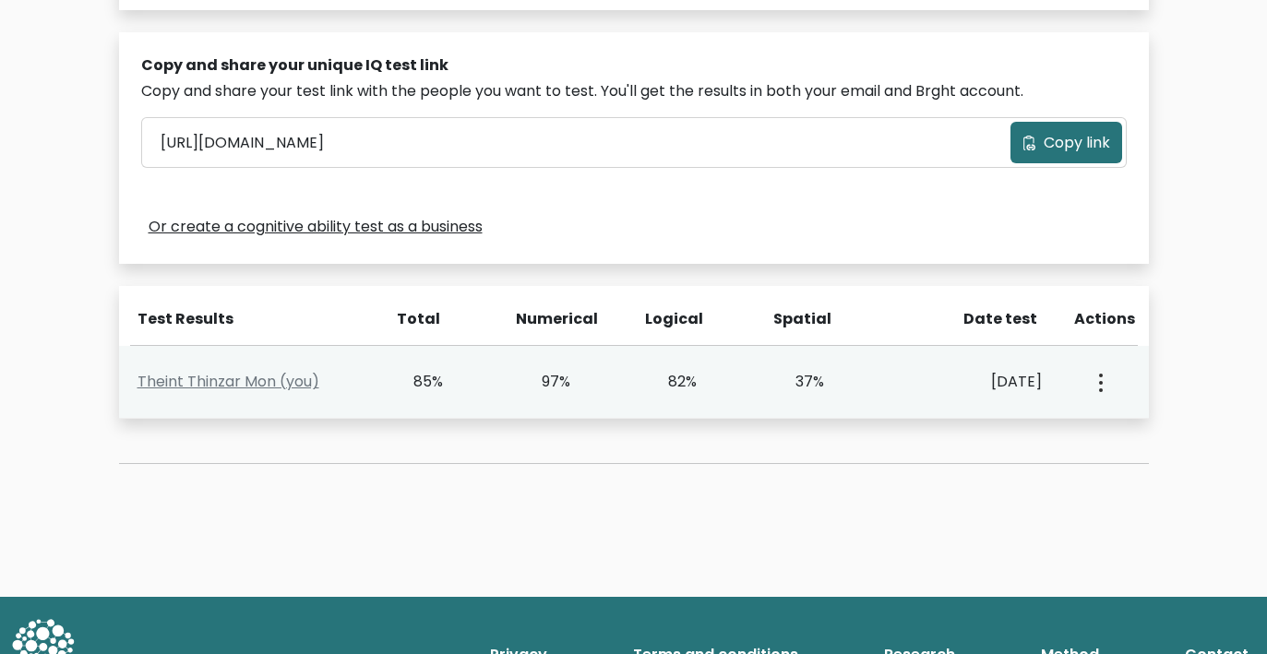
scroll to position [558, 0]
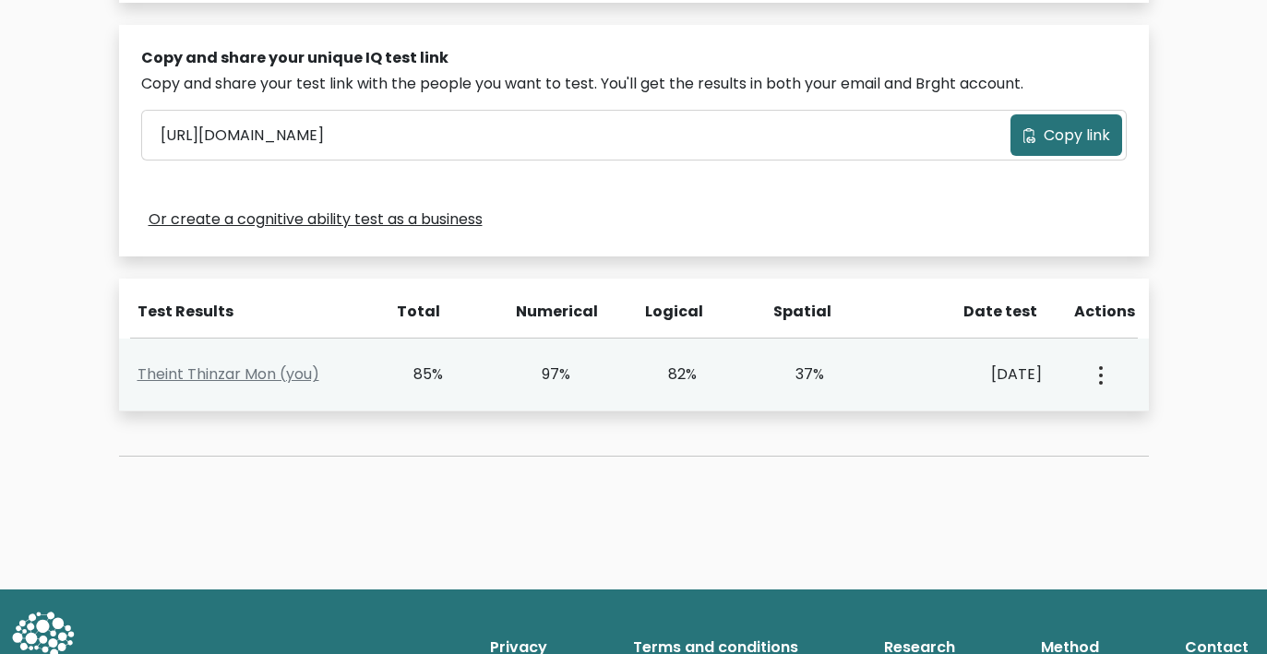
click at [1093, 368] on button "button" at bounding box center [1099, 374] width 15 height 57
click at [1123, 413] on link "View Profile" at bounding box center [1166, 428] width 146 height 30
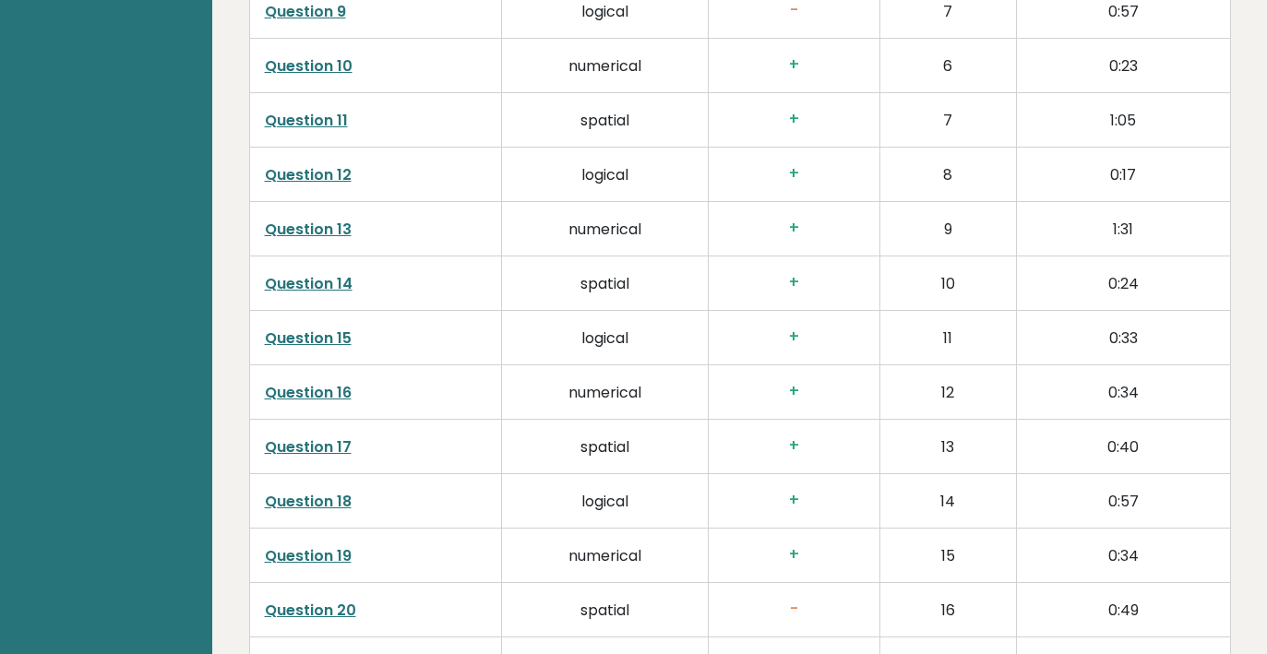
scroll to position [3393, 0]
